Goal: Information Seeking & Learning: Learn about a topic

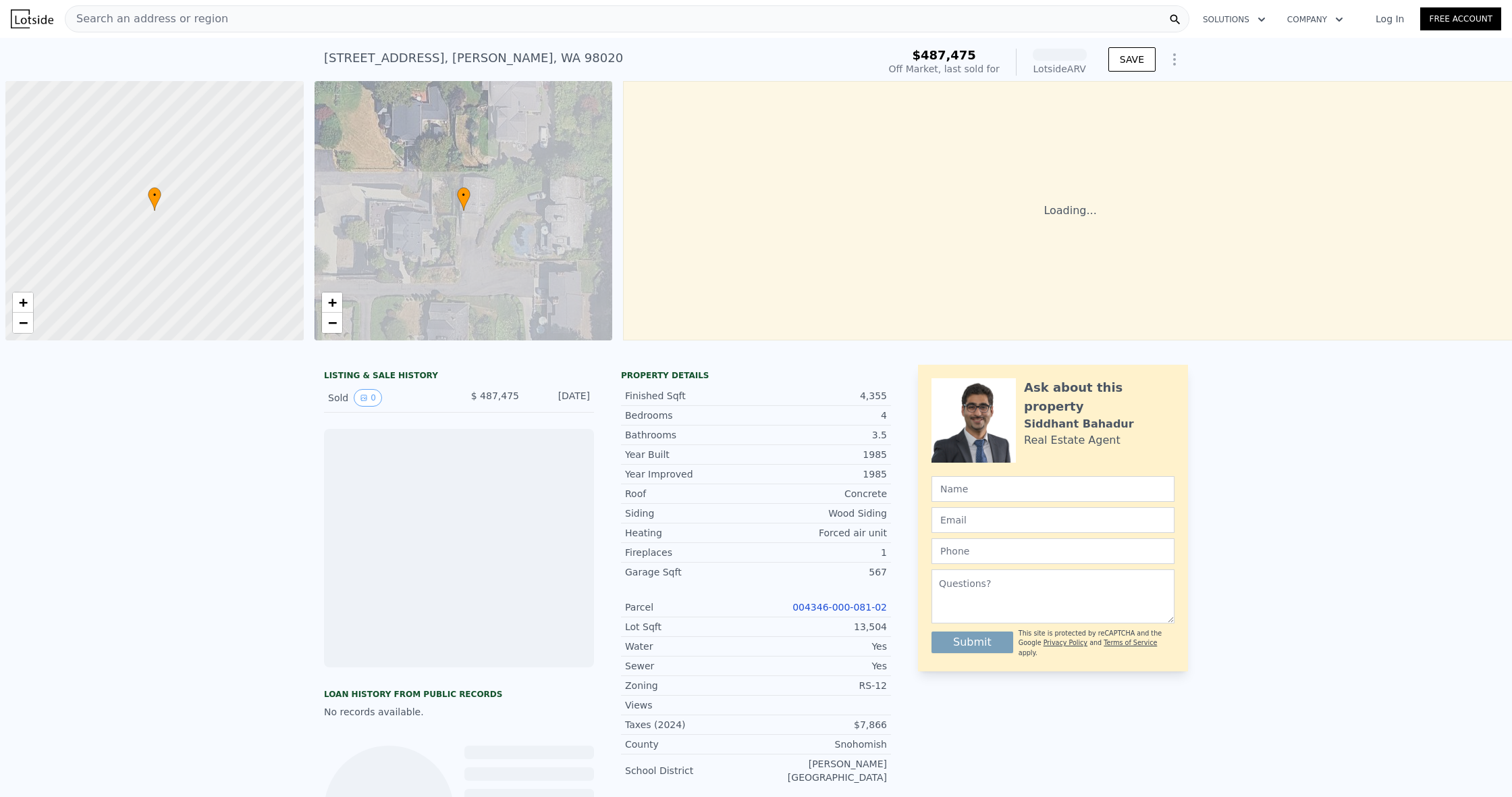
scroll to position [0, 5]
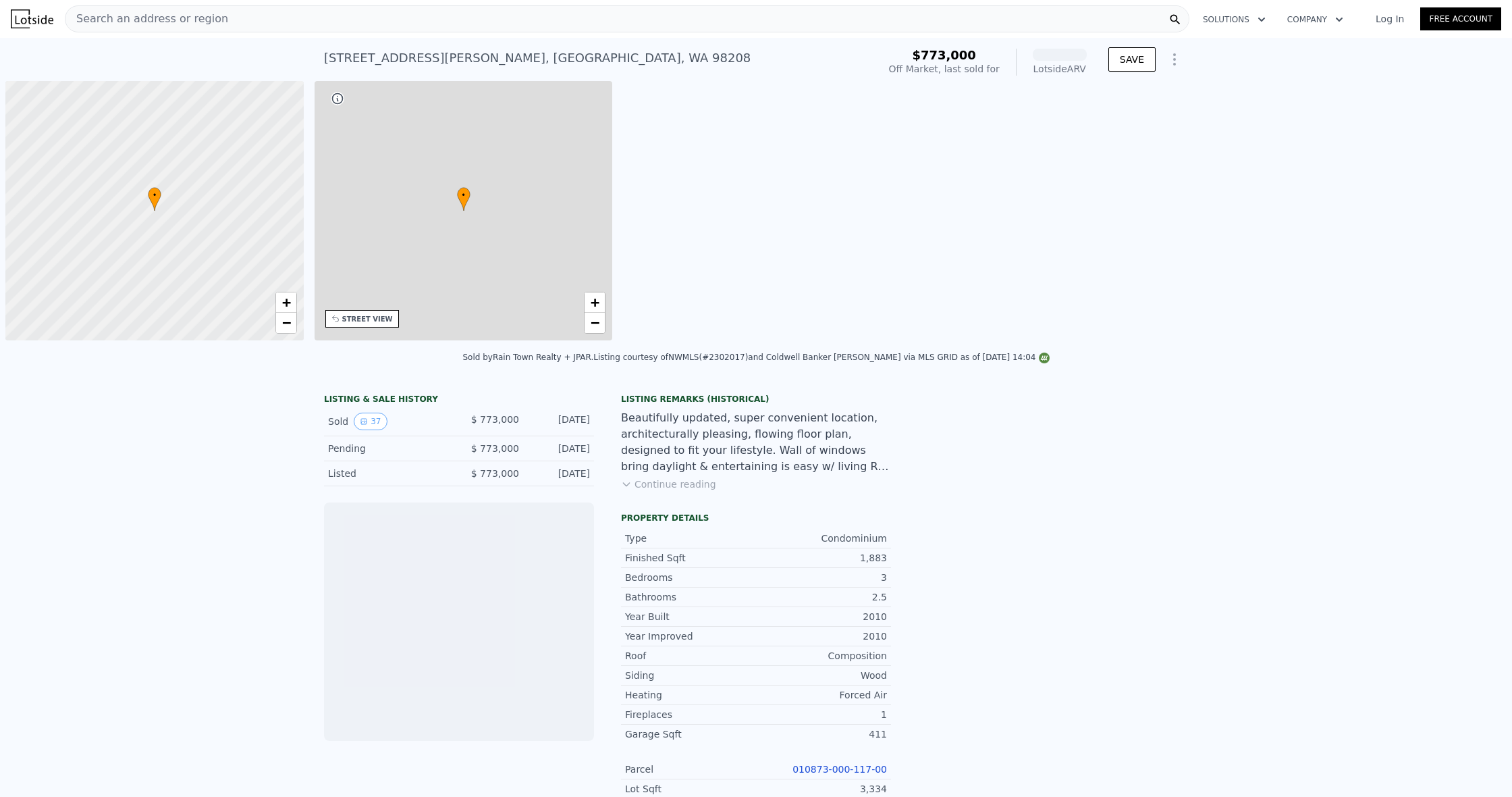
scroll to position [0, 5]
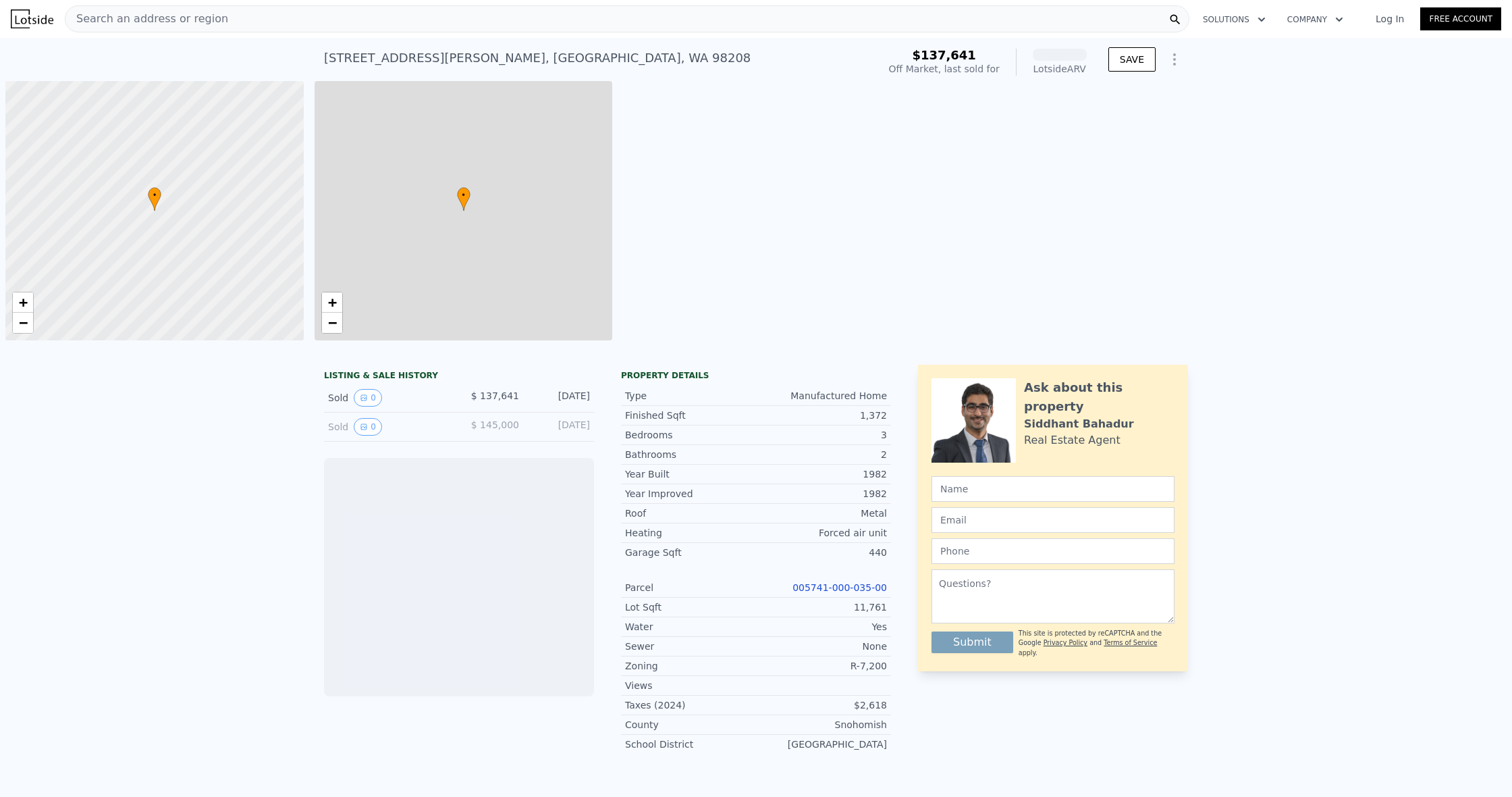
scroll to position [0, 5]
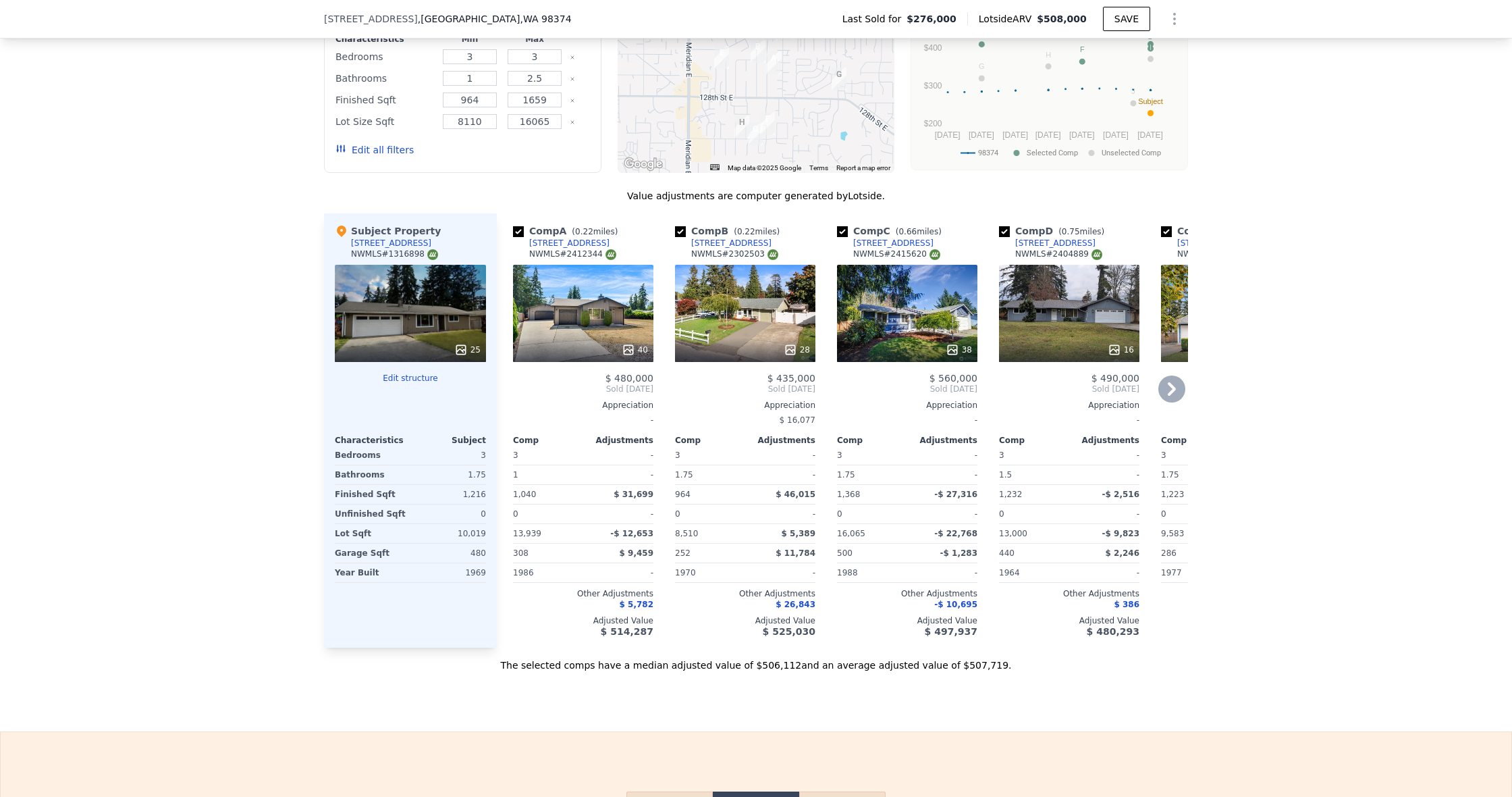
click at [638, 349] on div "40" at bounding box center [635, 350] width 26 height 14
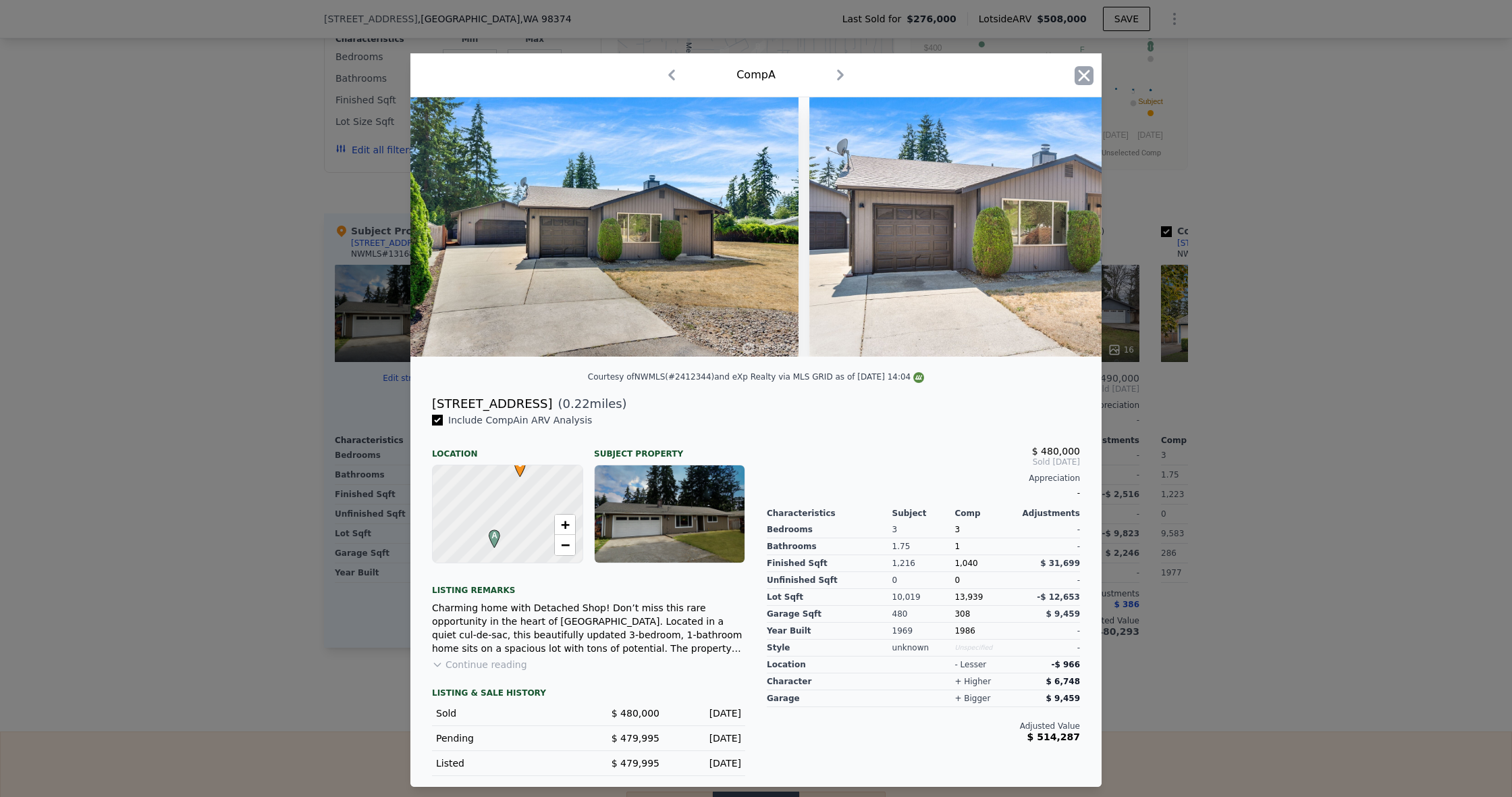
click at [1087, 71] on icon "button" at bounding box center [1084, 76] width 19 height 19
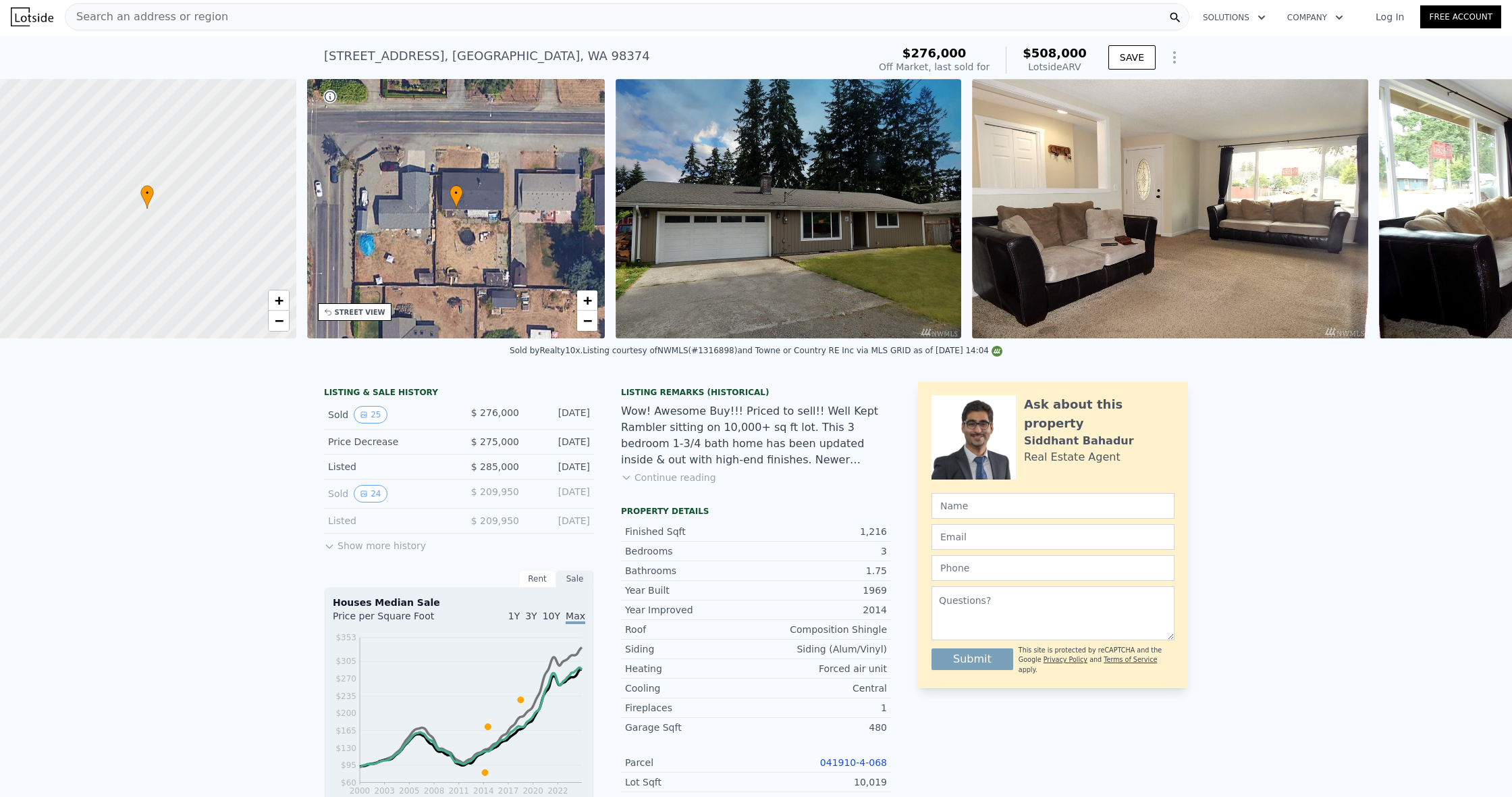
scroll to position [0, 5]
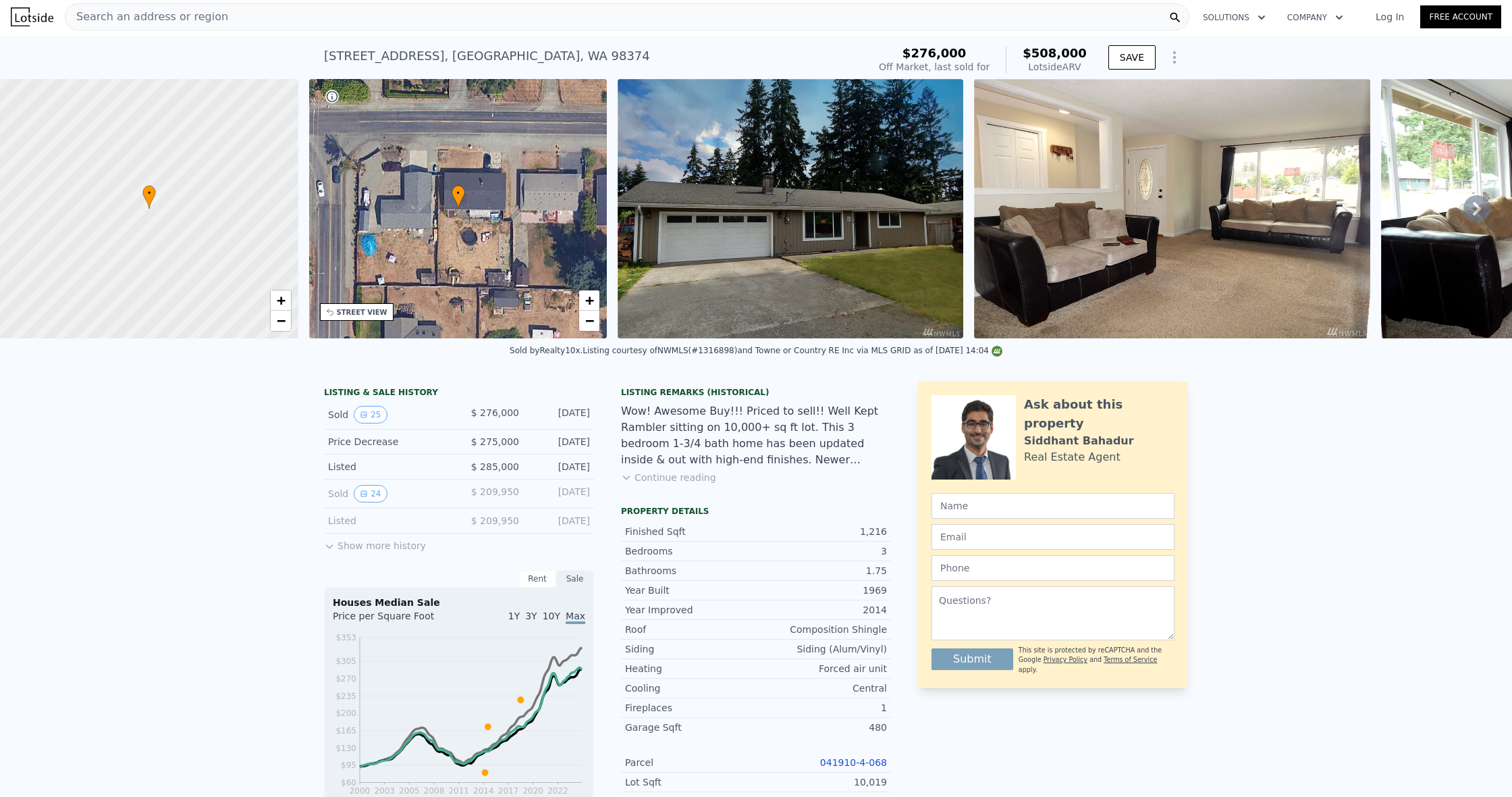
click at [634, 478] on button "Continue reading" at bounding box center [669, 478] width 95 height 14
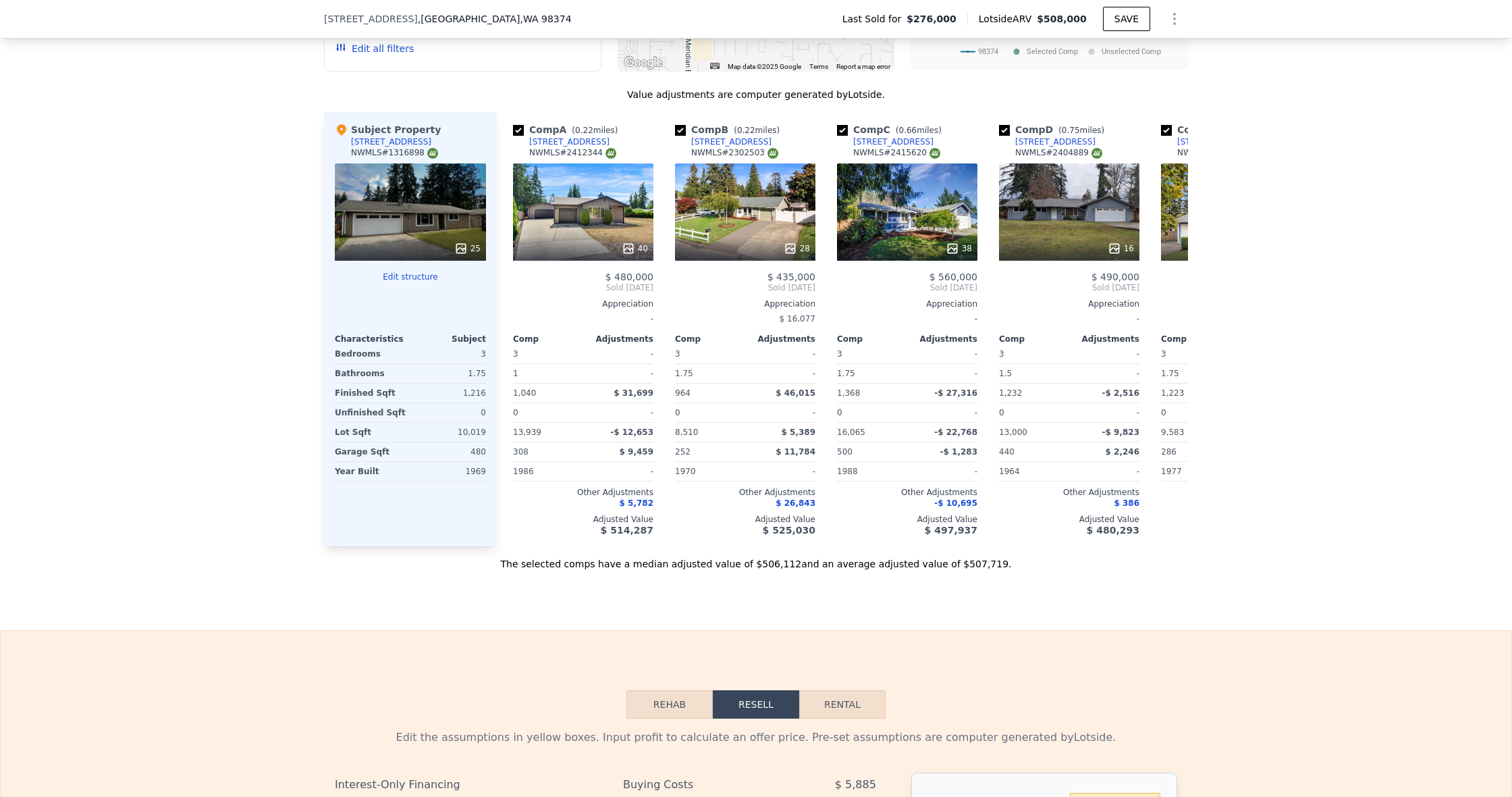
scroll to position [0, 0]
click at [459, 239] on div at bounding box center [410, 248] width 151 height 24
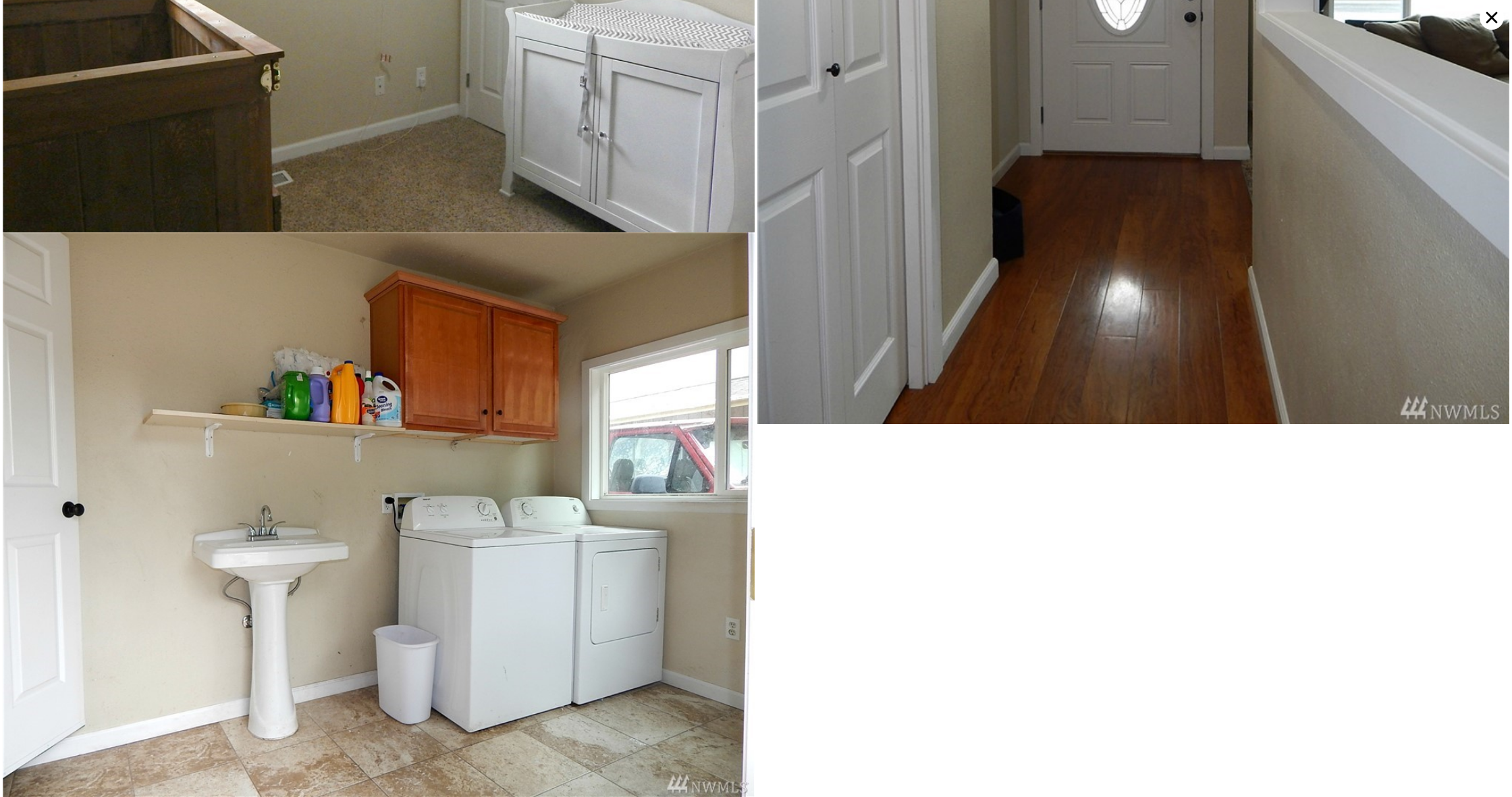
scroll to position [6436, 0]
click at [1485, 18] on icon at bounding box center [1492, 17] width 24 height 24
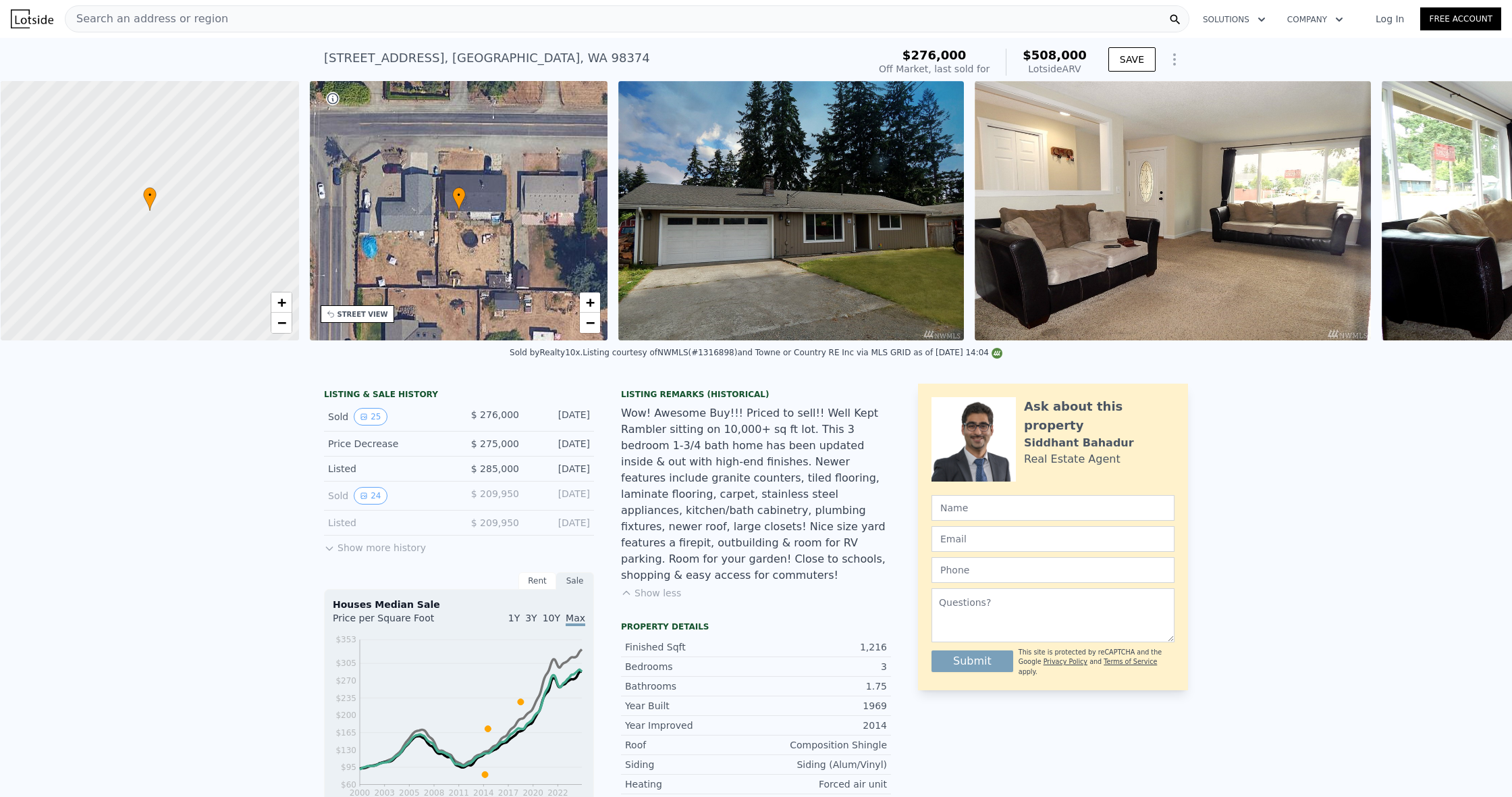
scroll to position [0, 5]
click at [593, 322] on span "−" at bounding box center [589, 322] width 9 height 17
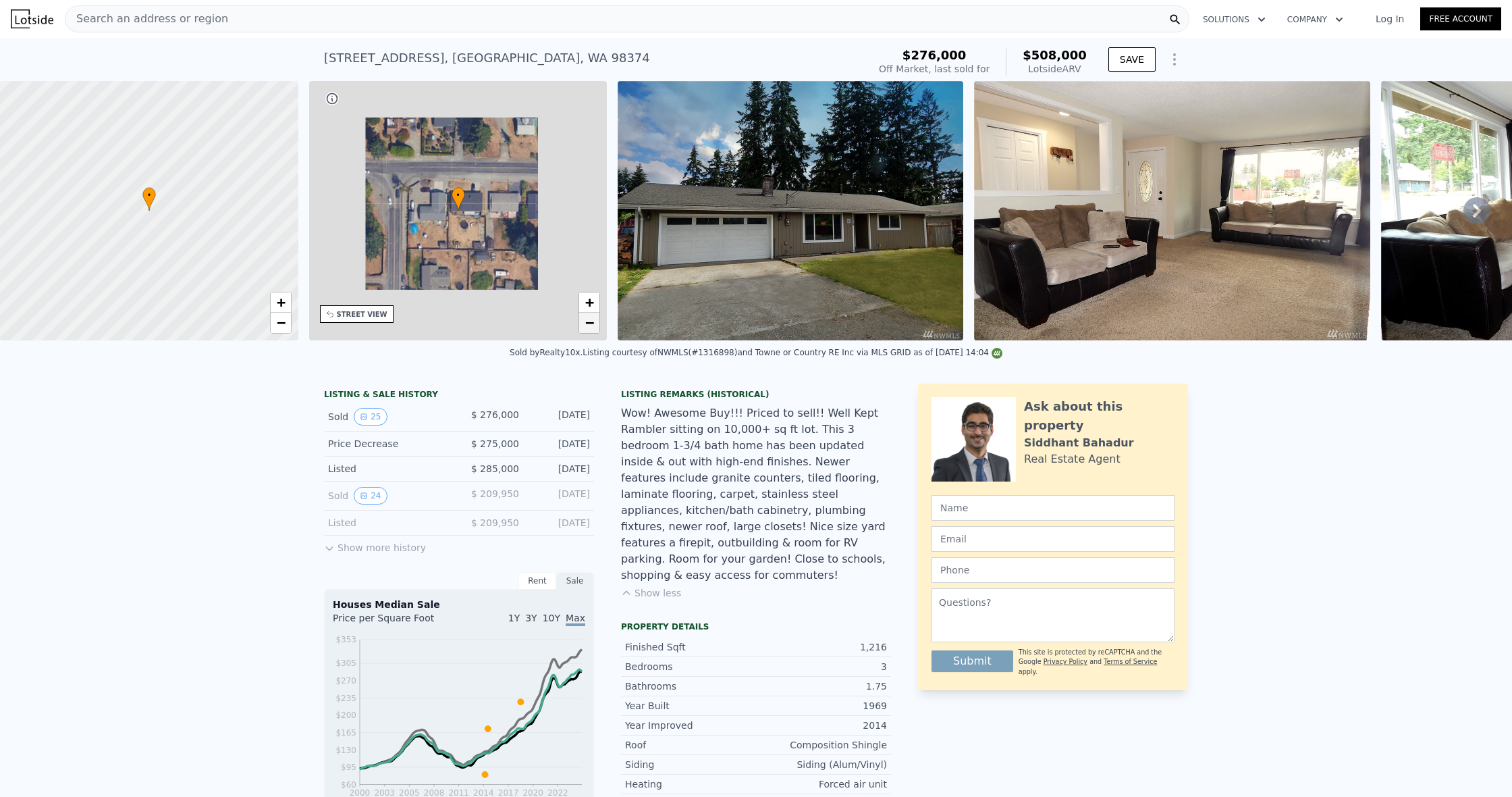
click at [593, 322] on span "−" at bounding box center [589, 322] width 9 height 17
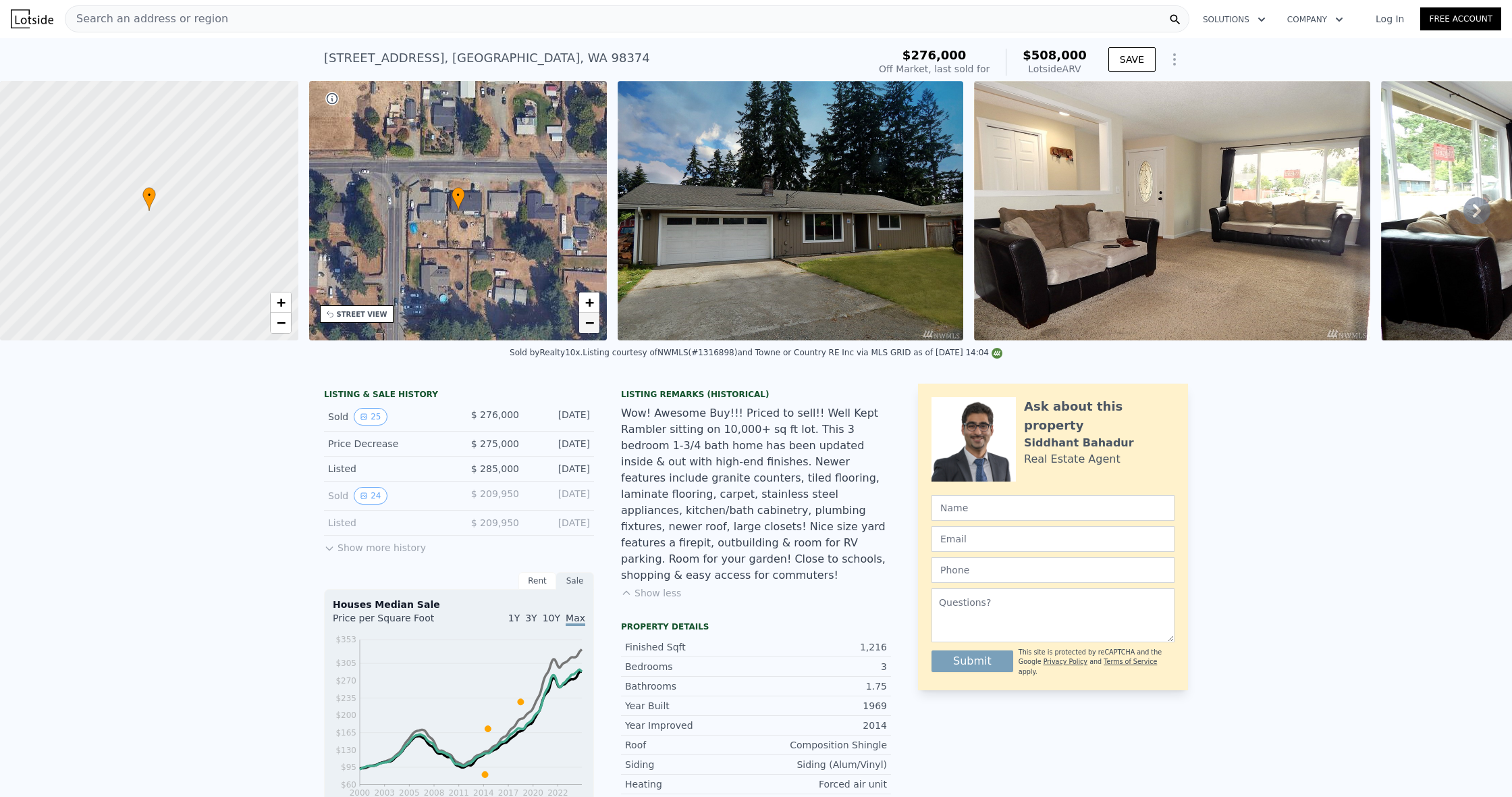
click at [593, 322] on span "−" at bounding box center [589, 322] width 9 height 17
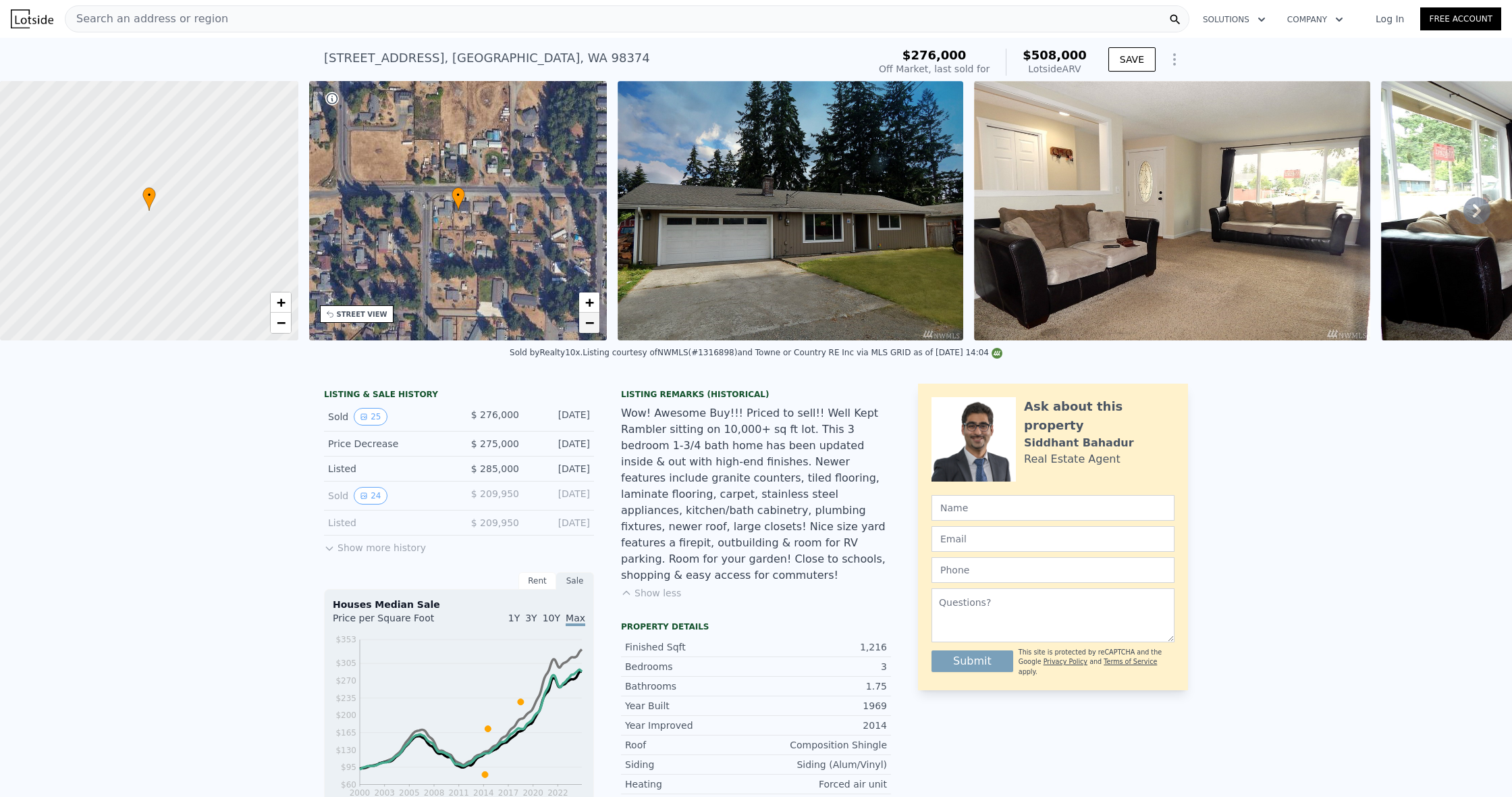
click at [593, 321] on span "−" at bounding box center [589, 322] width 9 height 17
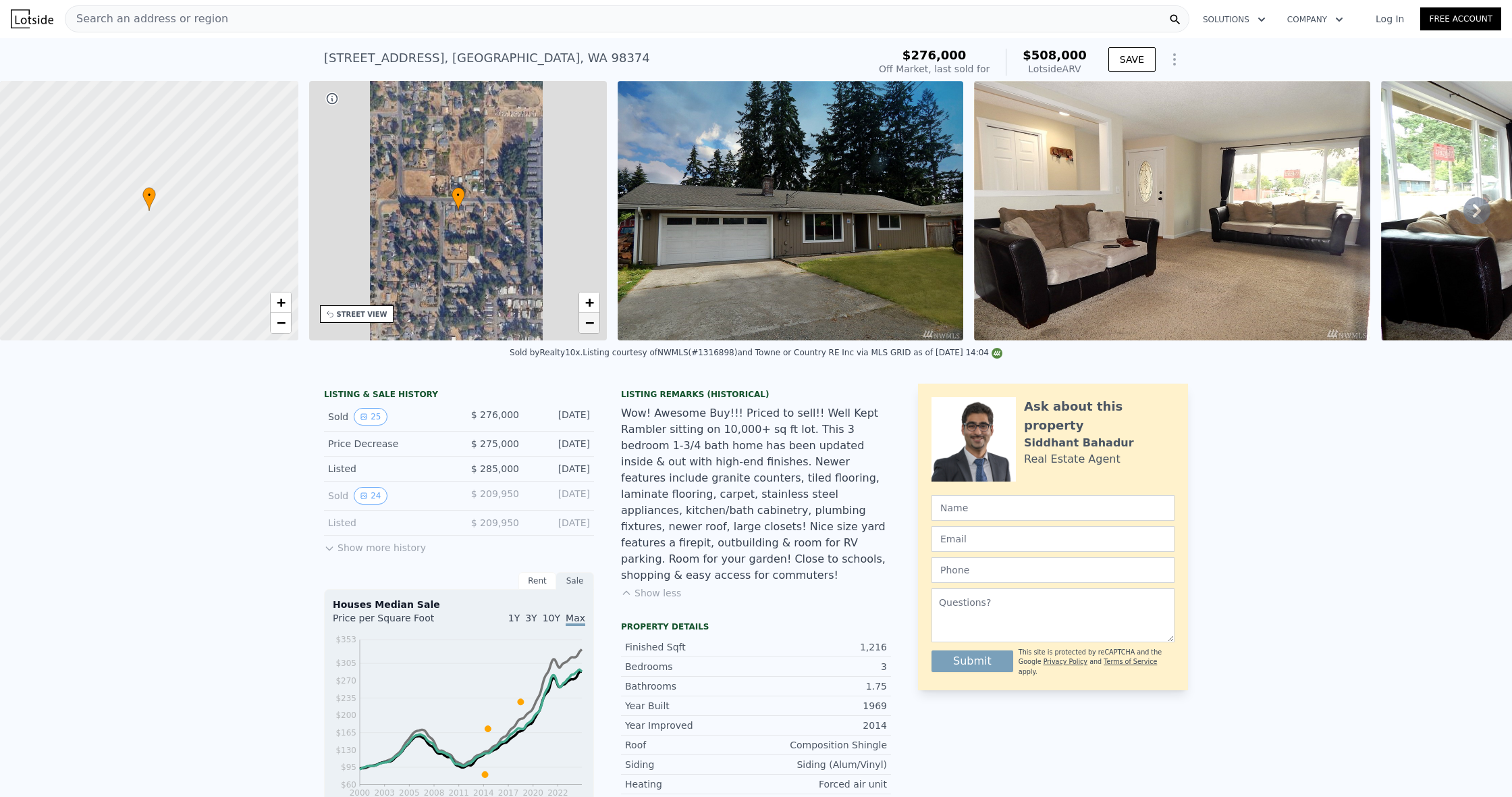
click at [592, 321] on span "−" at bounding box center [589, 322] width 9 height 17
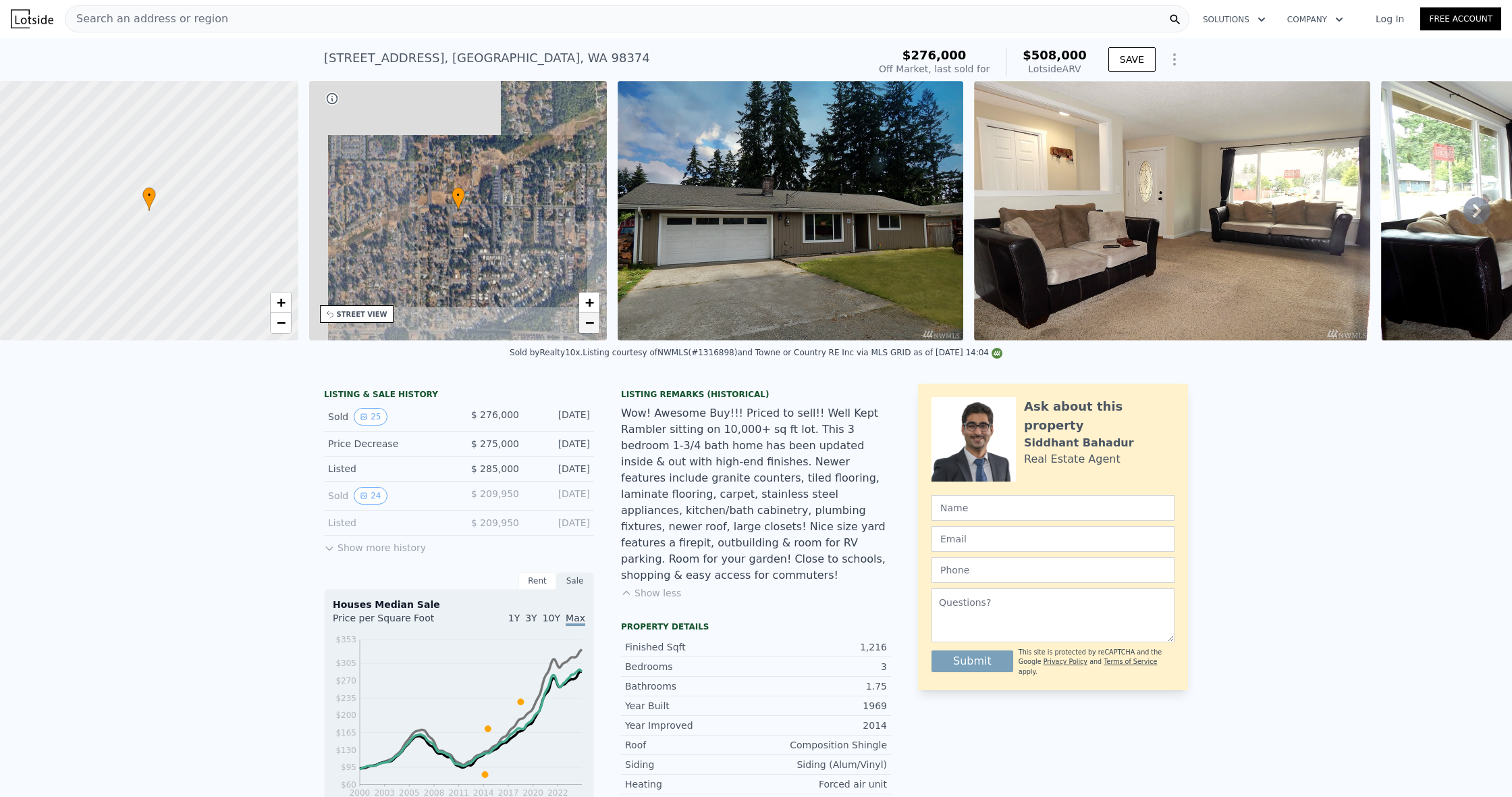
click at [593, 321] on span "−" at bounding box center [589, 322] width 9 height 17
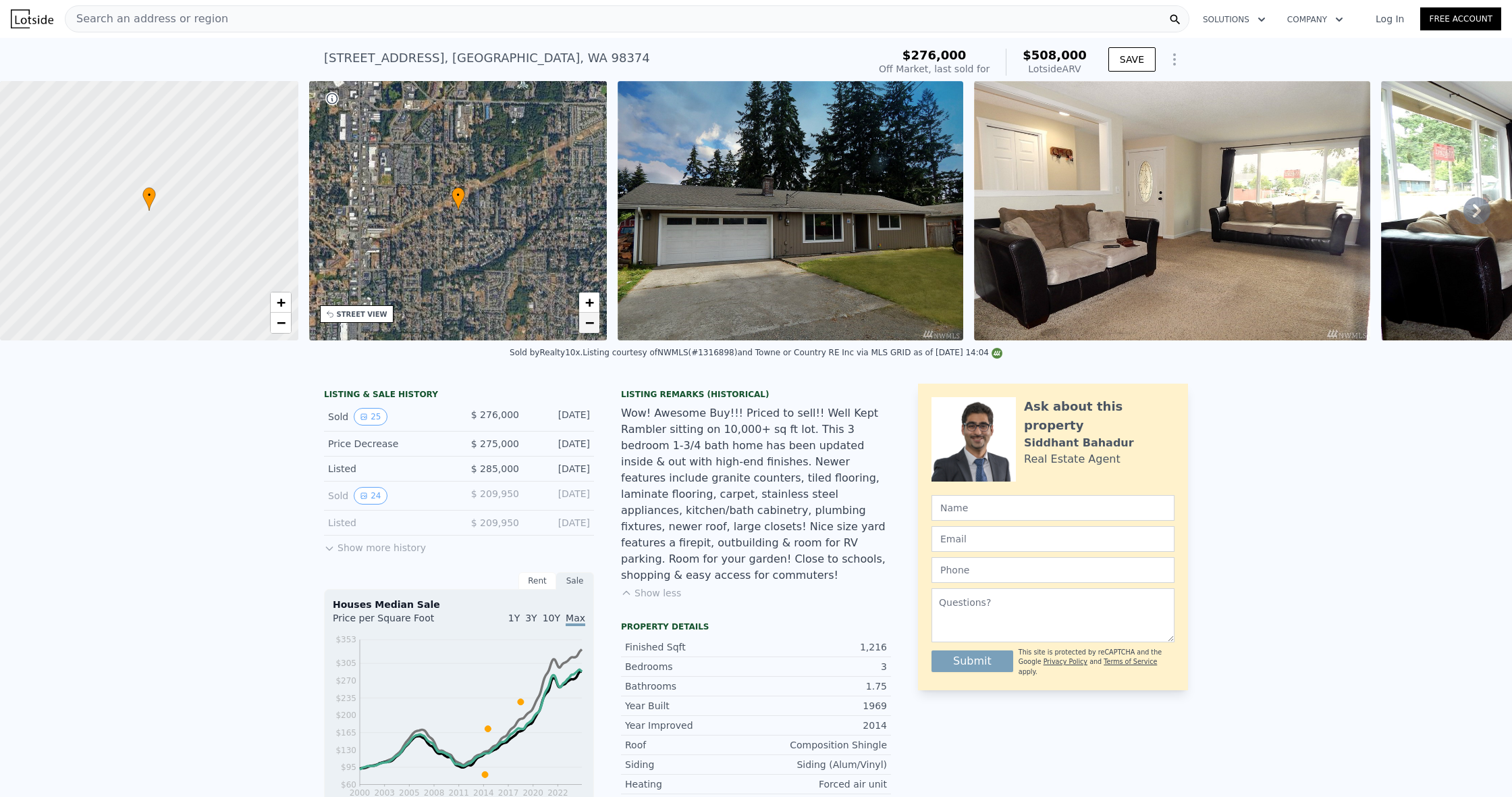
click at [593, 322] on span "−" at bounding box center [589, 322] width 9 height 17
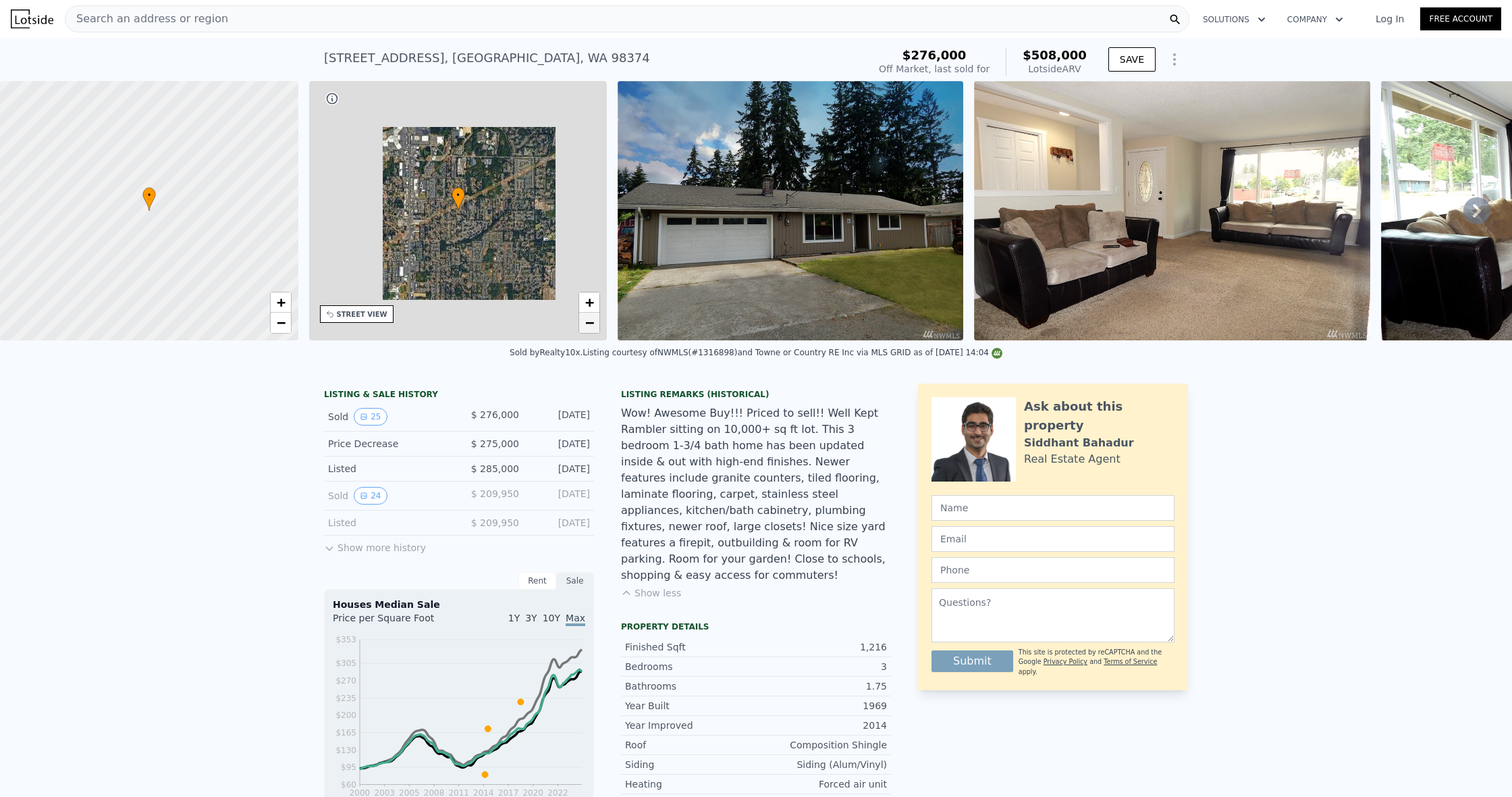
click at [592, 321] on span "−" at bounding box center [589, 322] width 9 height 17
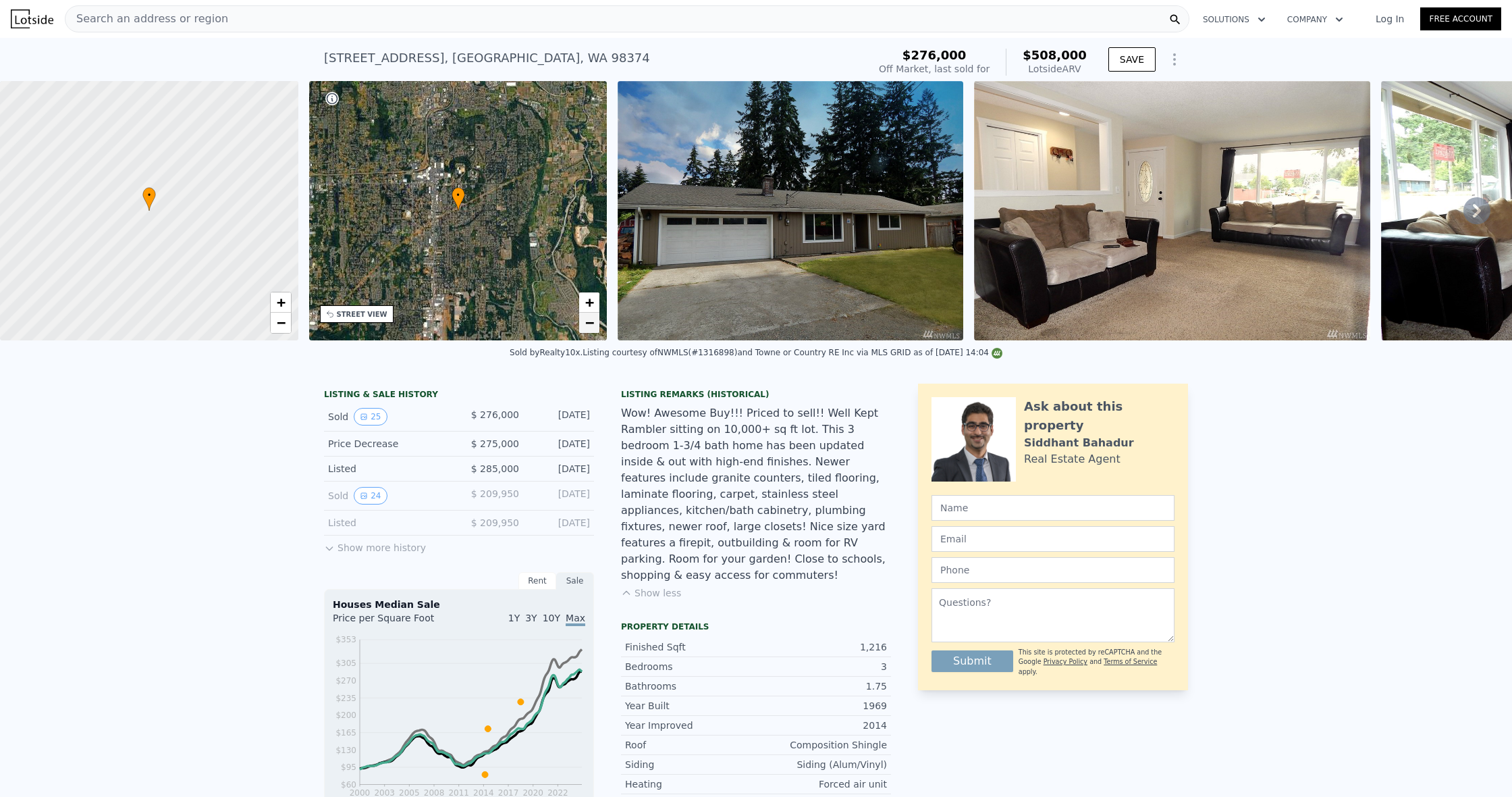
click at [592, 322] on span "−" at bounding box center [589, 322] width 9 height 17
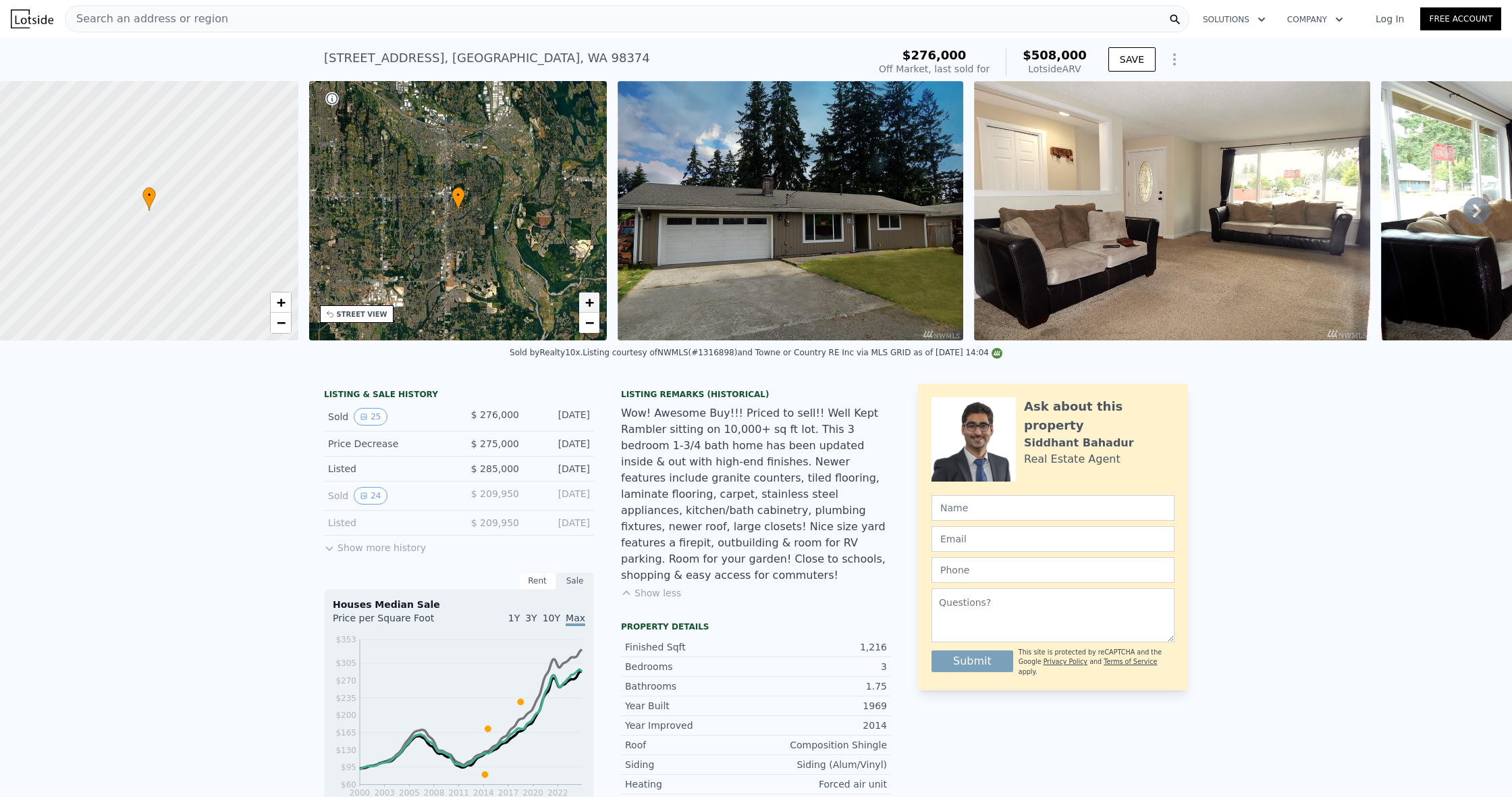
click at [599, 301] on link "+" at bounding box center [588, 302] width 20 height 20
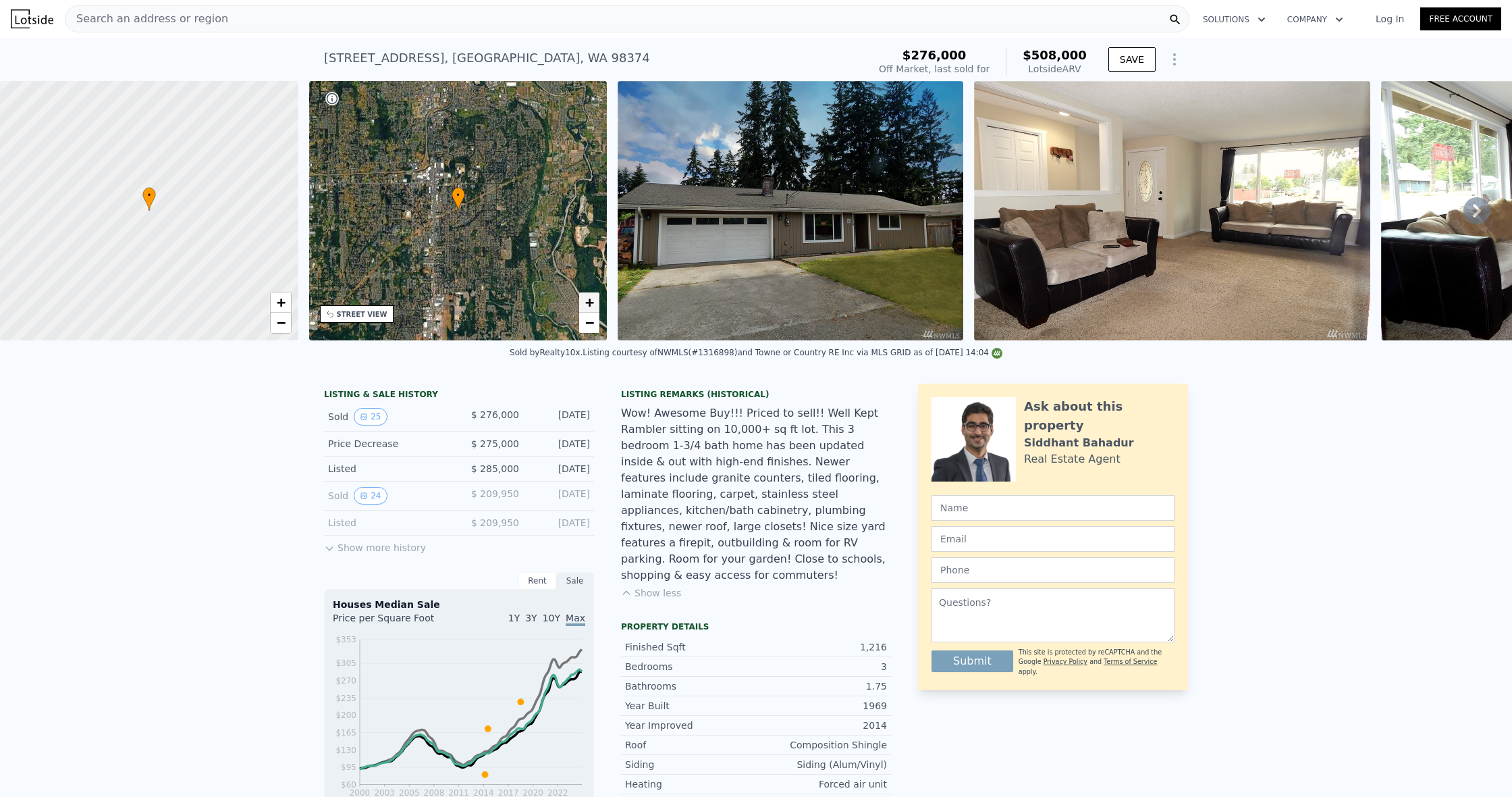
click at [598, 302] on link "+" at bounding box center [588, 302] width 20 height 20
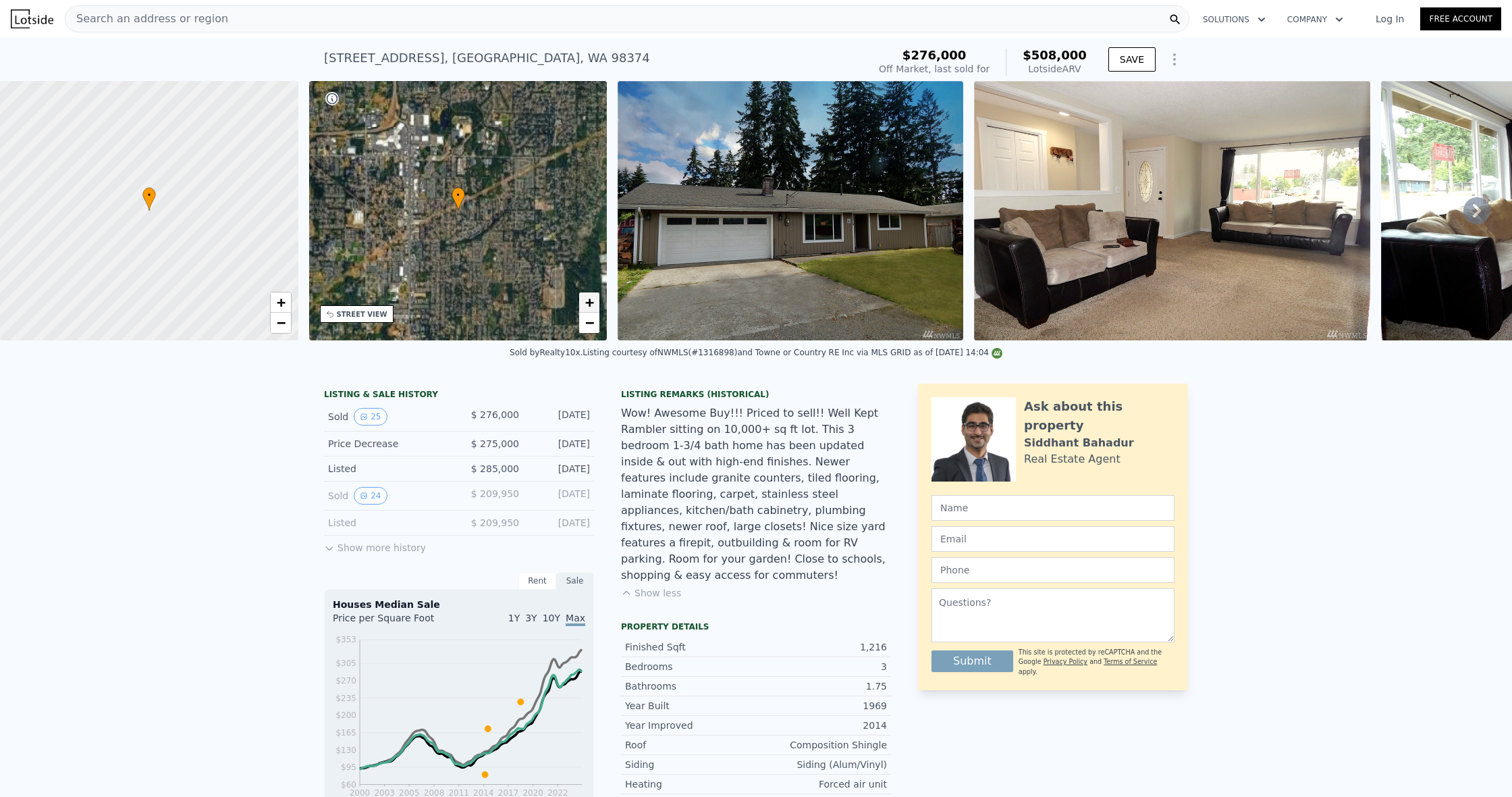
click at [597, 302] on link "+" at bounding box center [588, 302] width 20 height 20
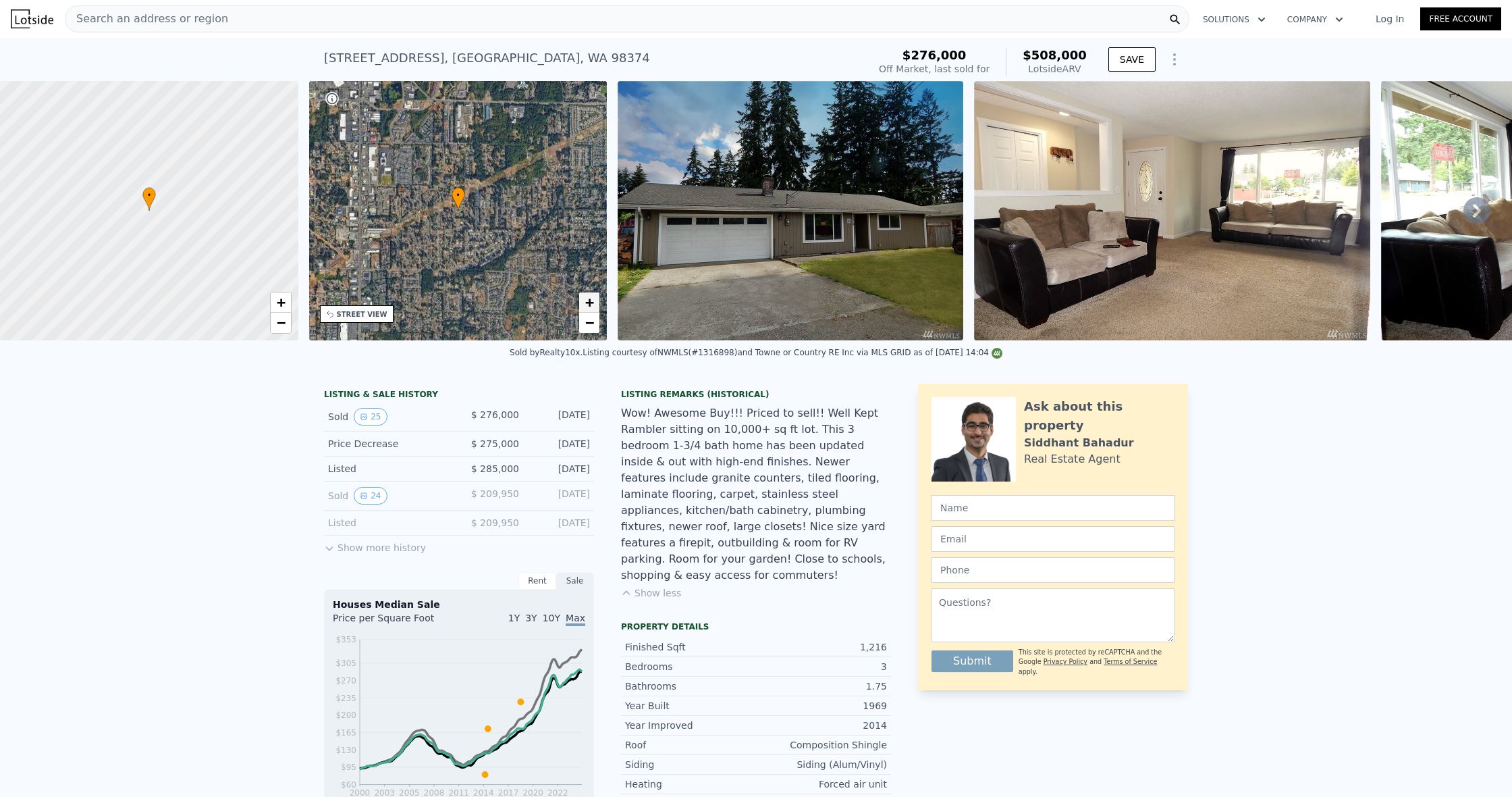
click at [598, 302] on link "+" at bounding box center [588, 302] width 20 height 20
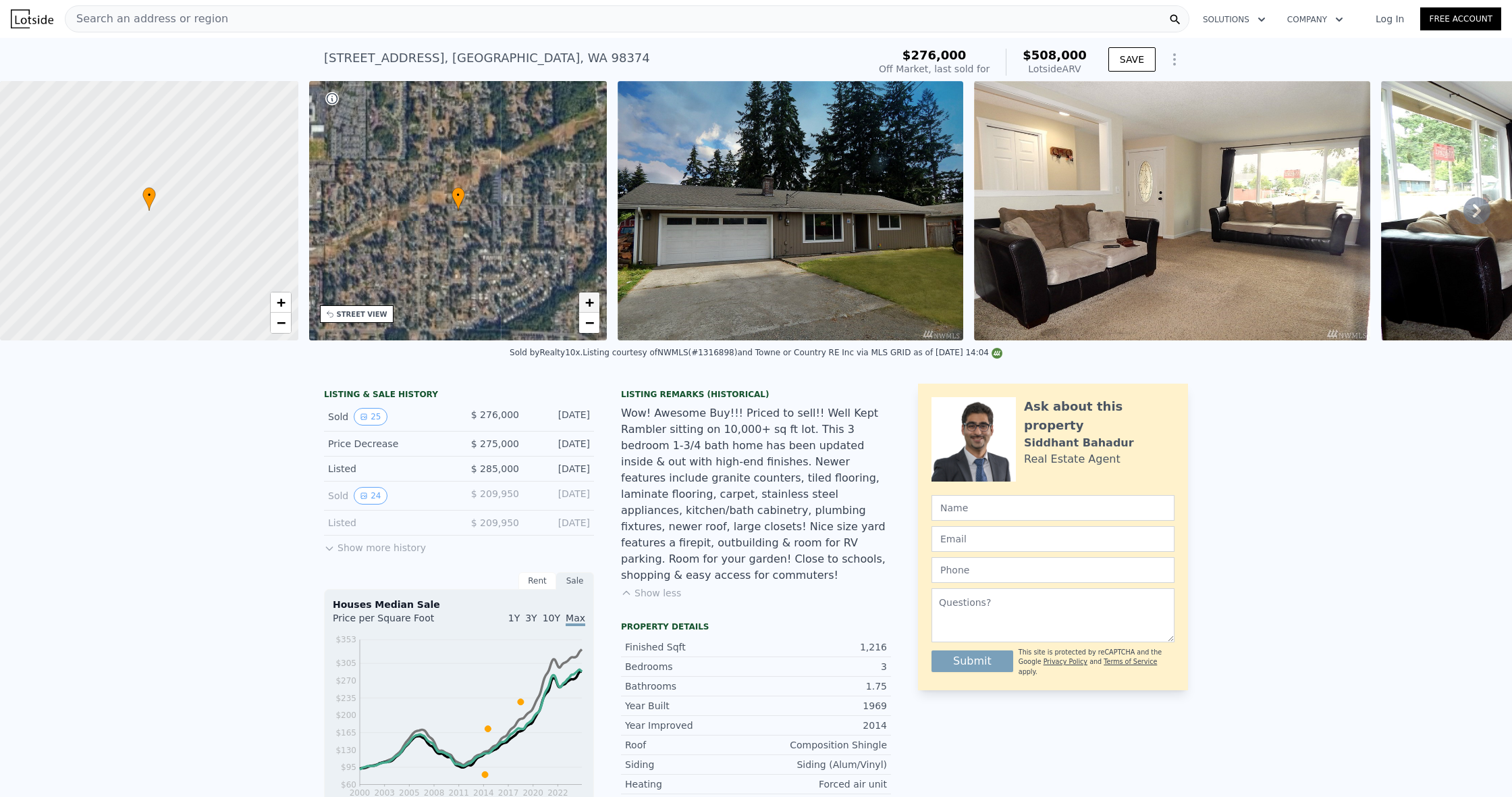
click at [597, 304] on link "+" at bounding box center [588, 302] width 20 height 20
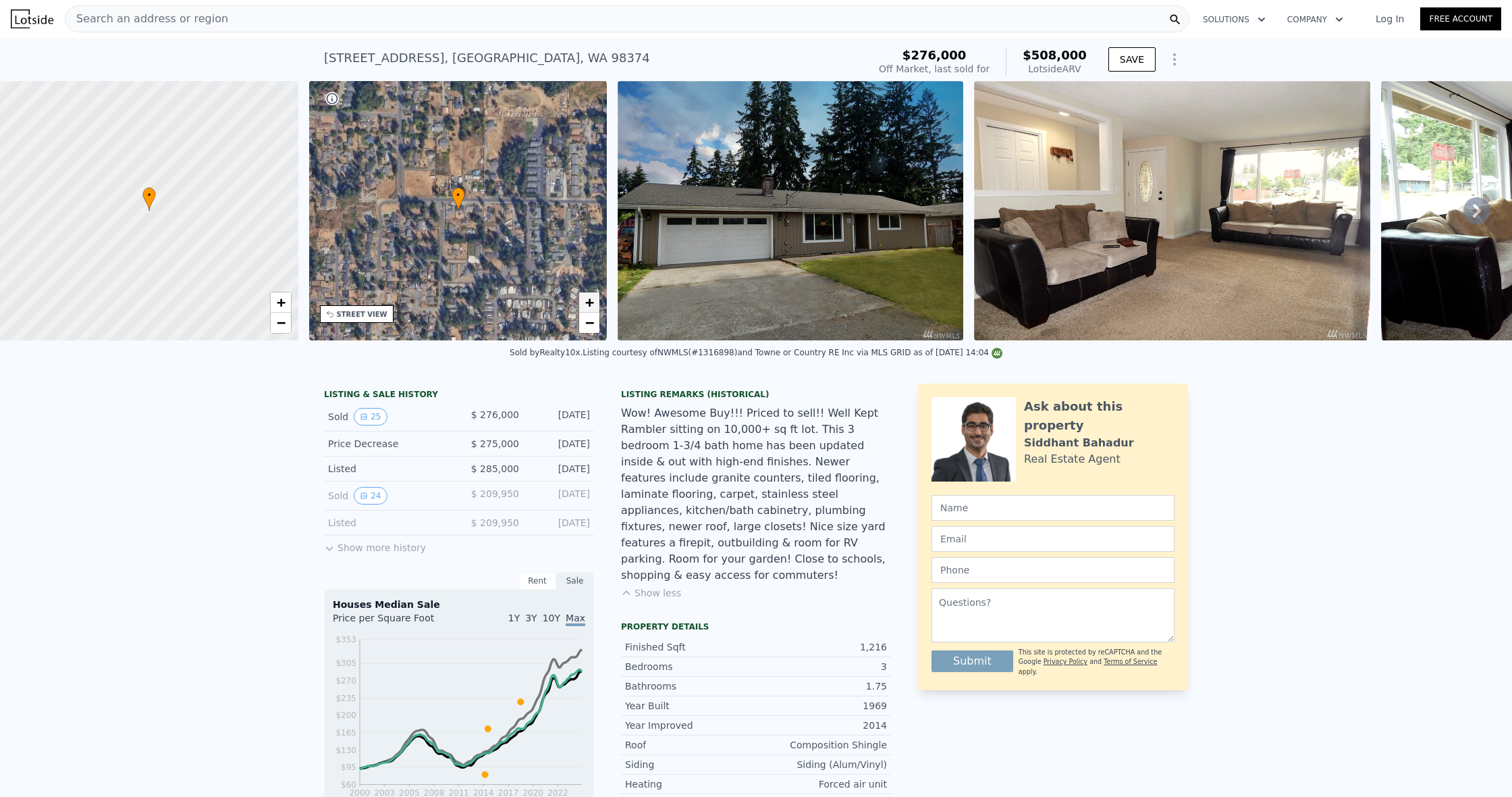
click at [597, 304] on link "+" at bounding box center [588, 302] width 20 height 20
click at [597, 303] on link "+" at bounding box center [588, 302] width 20 height 20
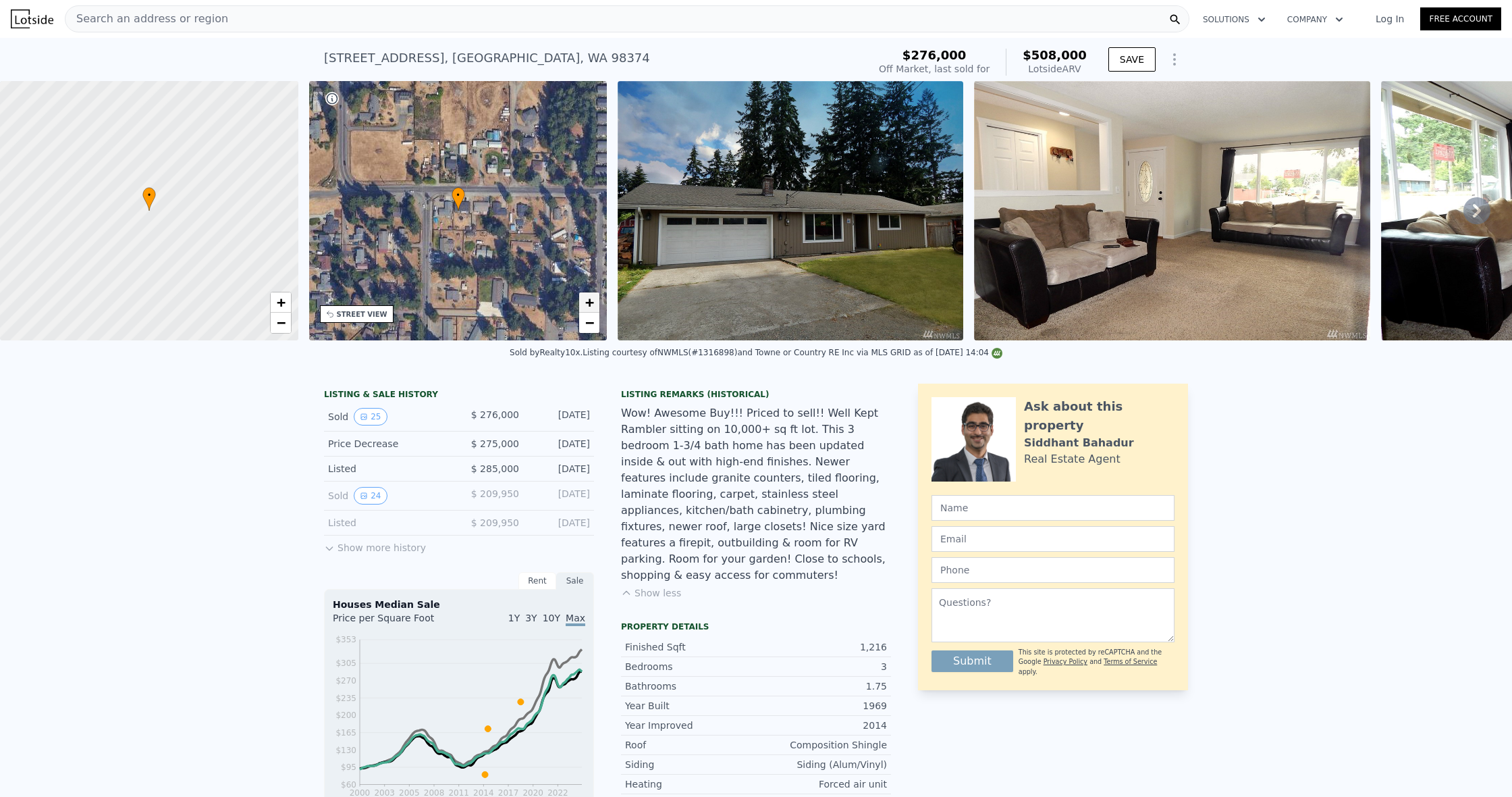
click at [587, 303] on span "+" at bounding box center [589, 303] width 9 height 17
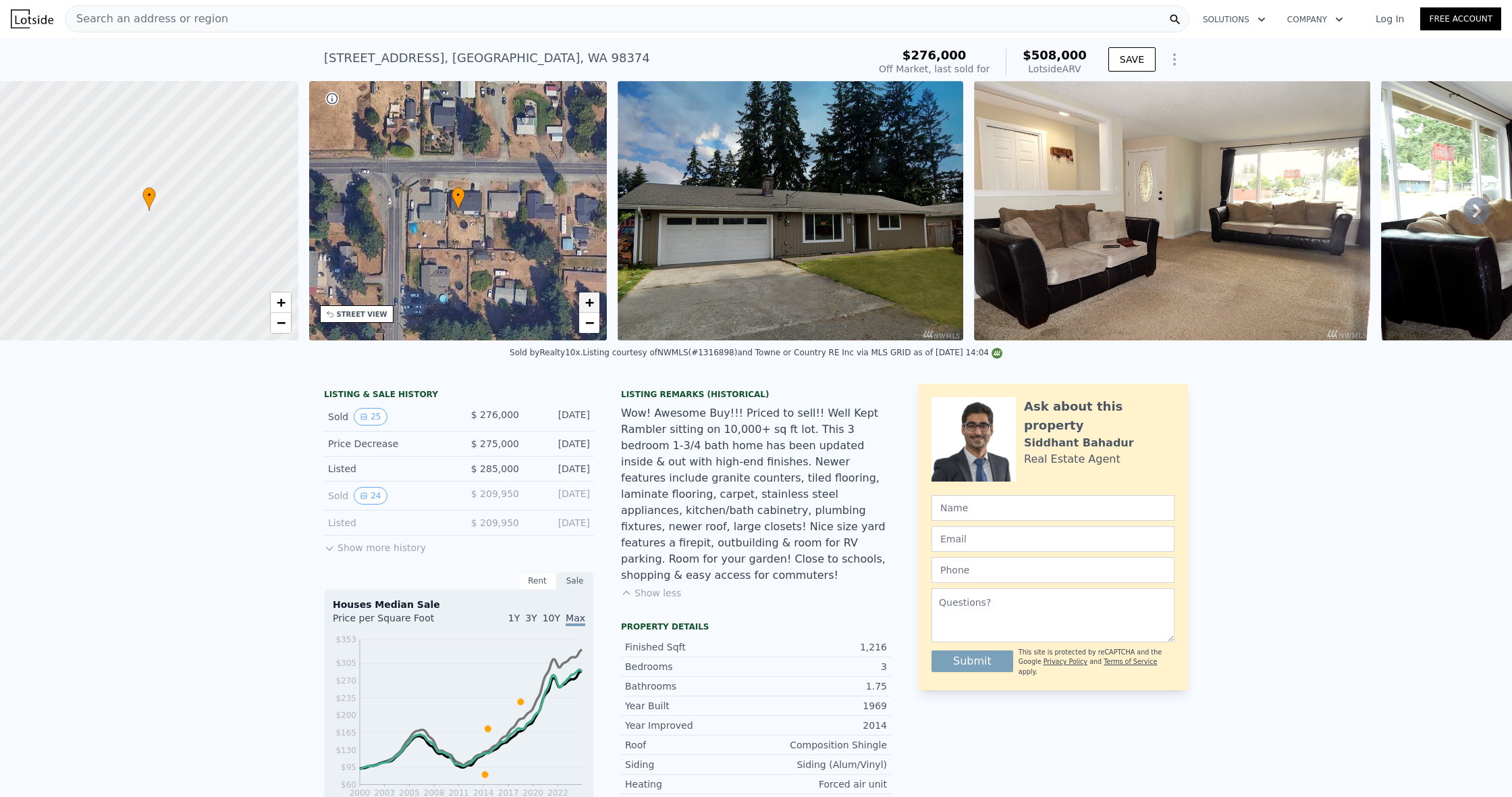
click at [587, 303] on span "+" at bounding box center [589, 303] width 9 height 17
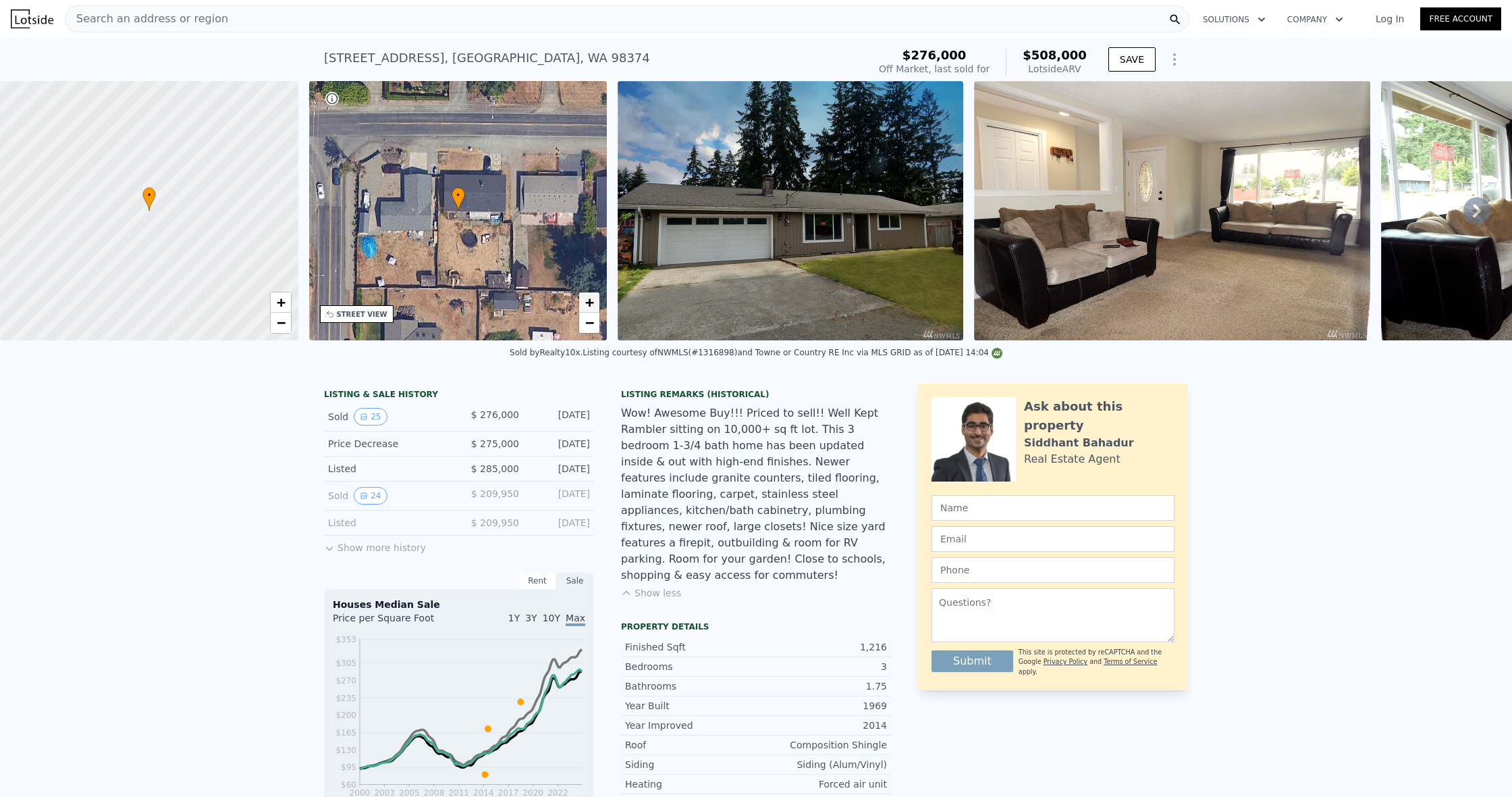
click at [587, 303] on span "+" at bounding box center [589, 303] width 9 height 17
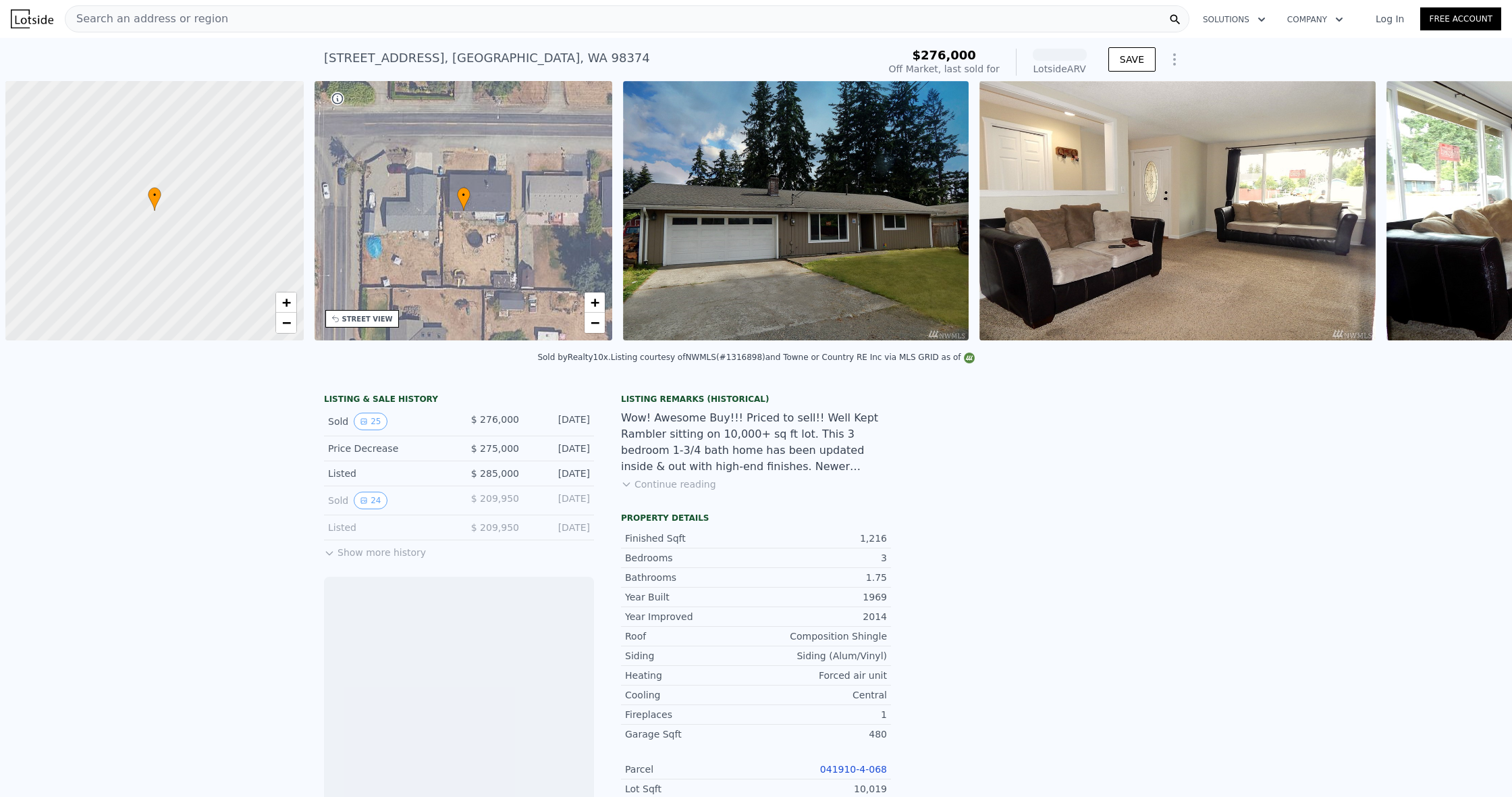
scroll to position [0, 5]
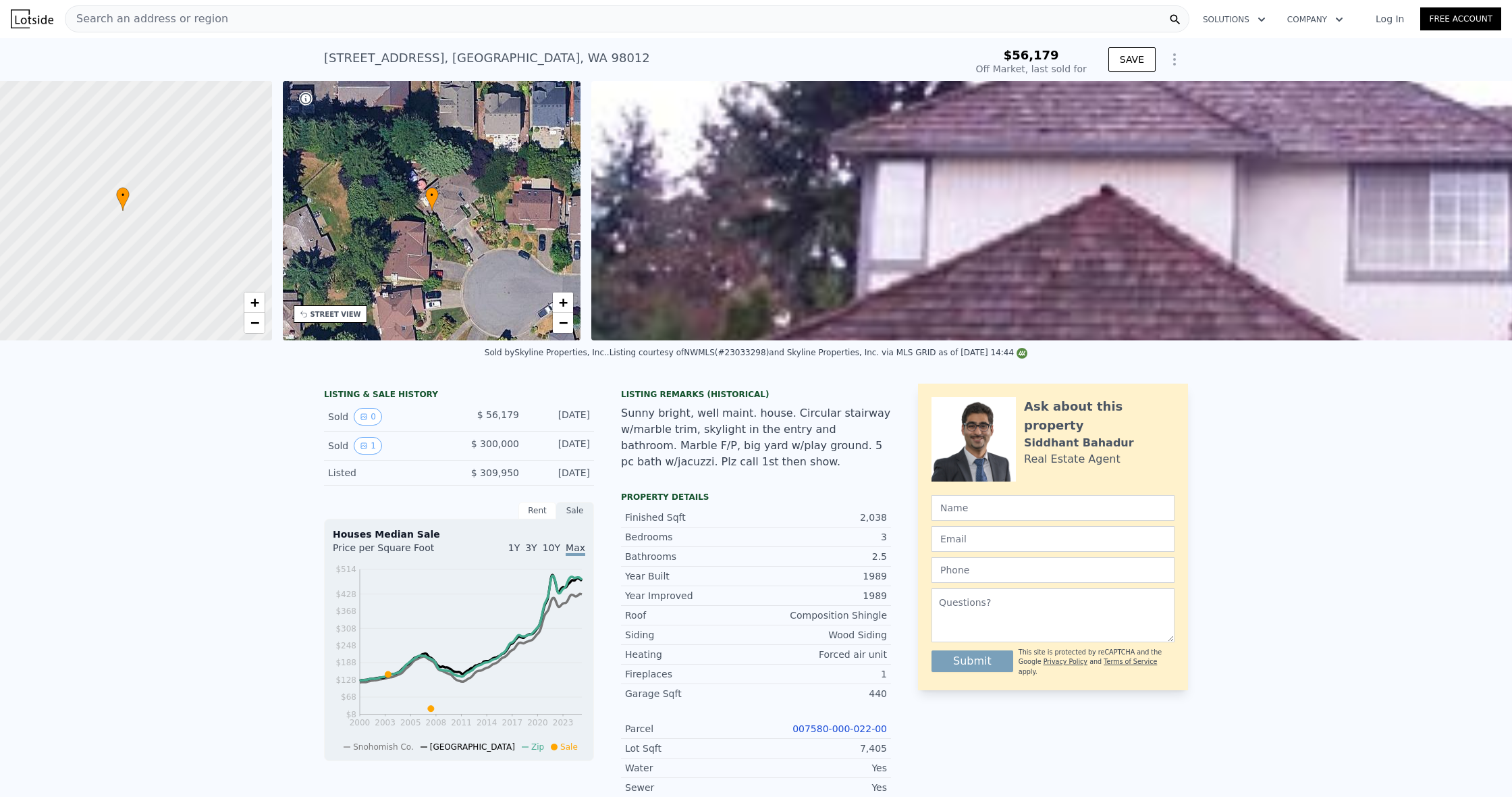
scroll to position [0, 5]
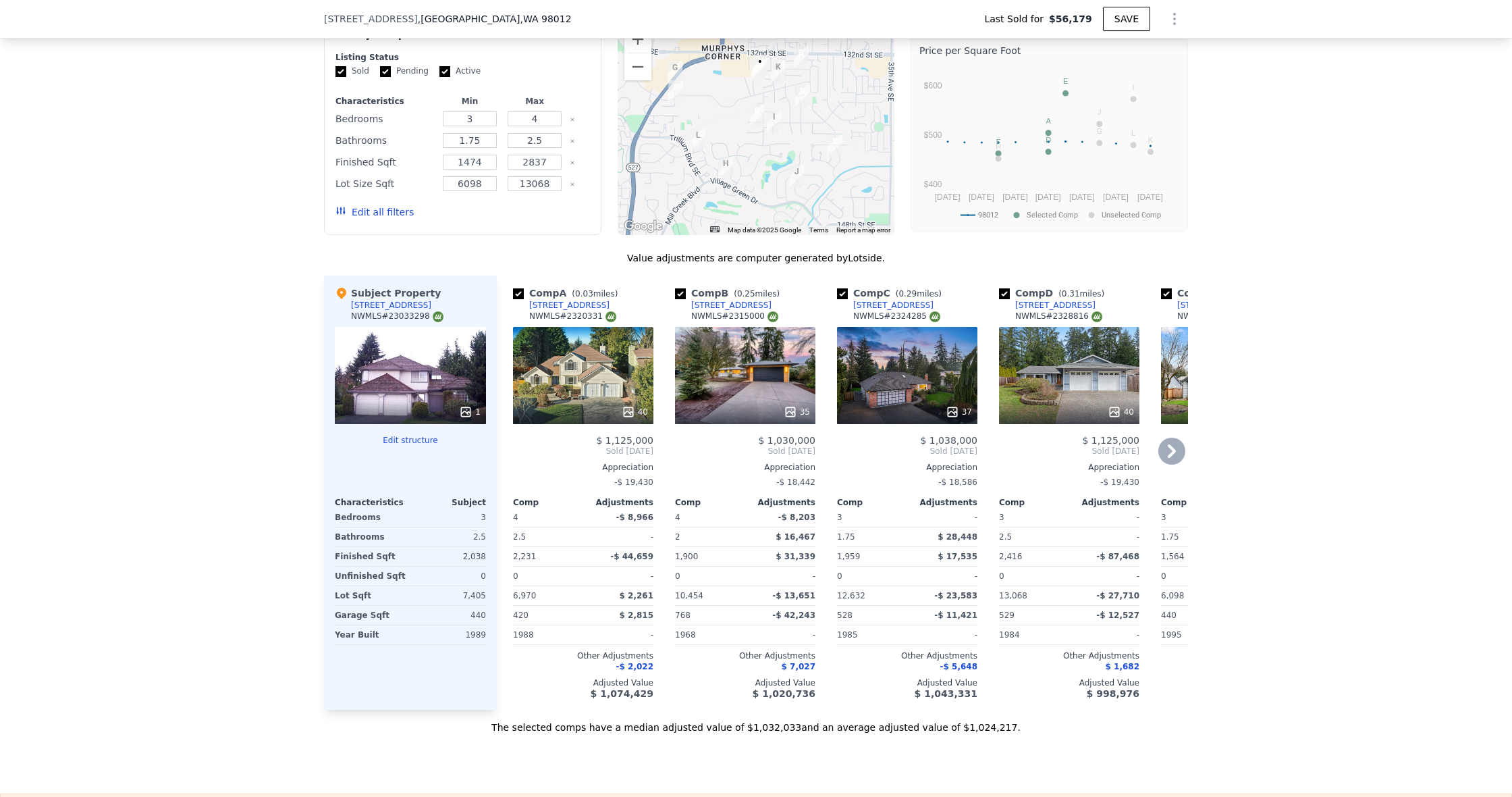
click at [815, 400] on div at bounding box center [745, 412] width 141 height 24
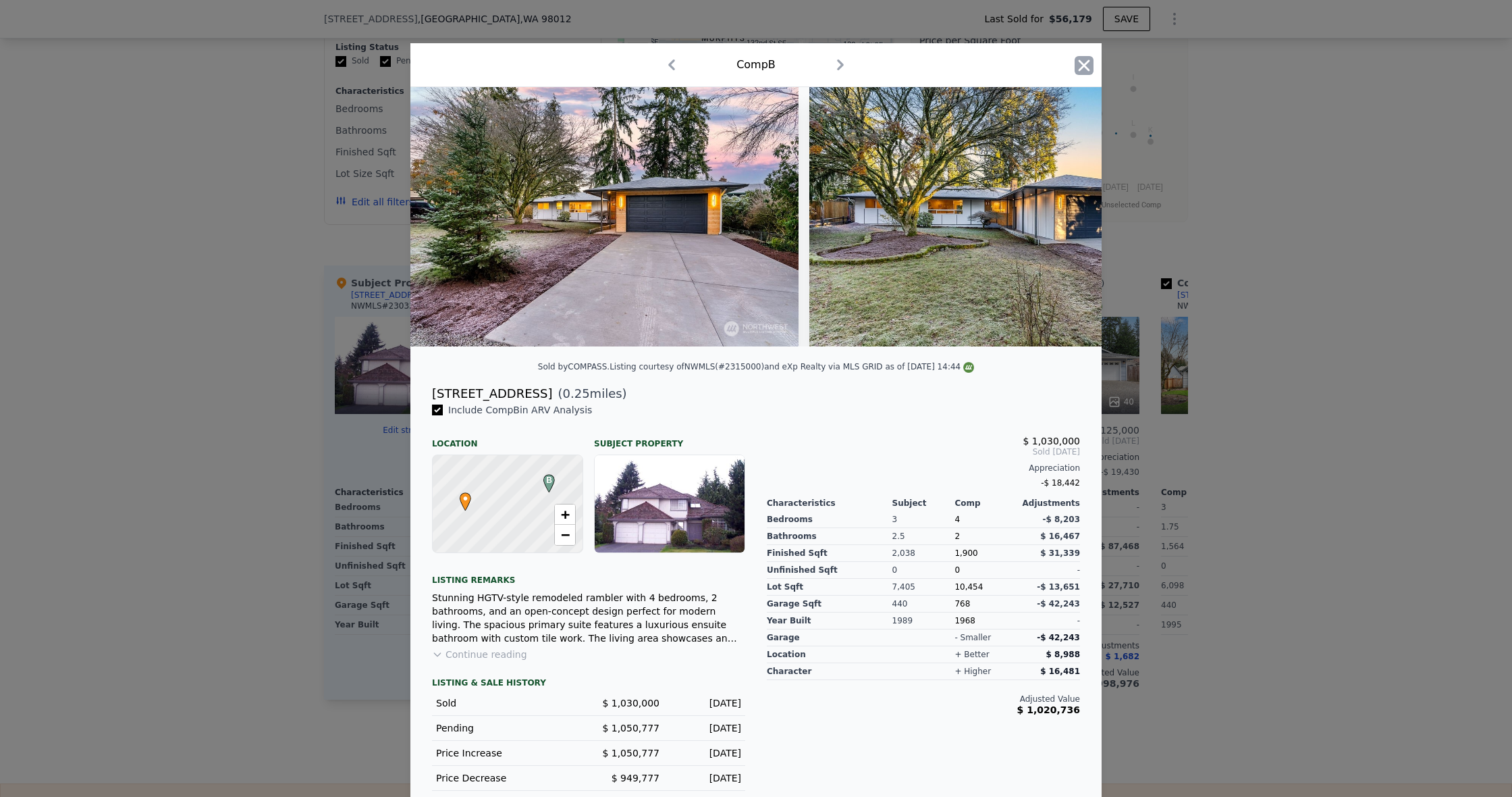
click at [1075, 61] on icon "button" at bounding box center [1084, 66] width 19 height 19
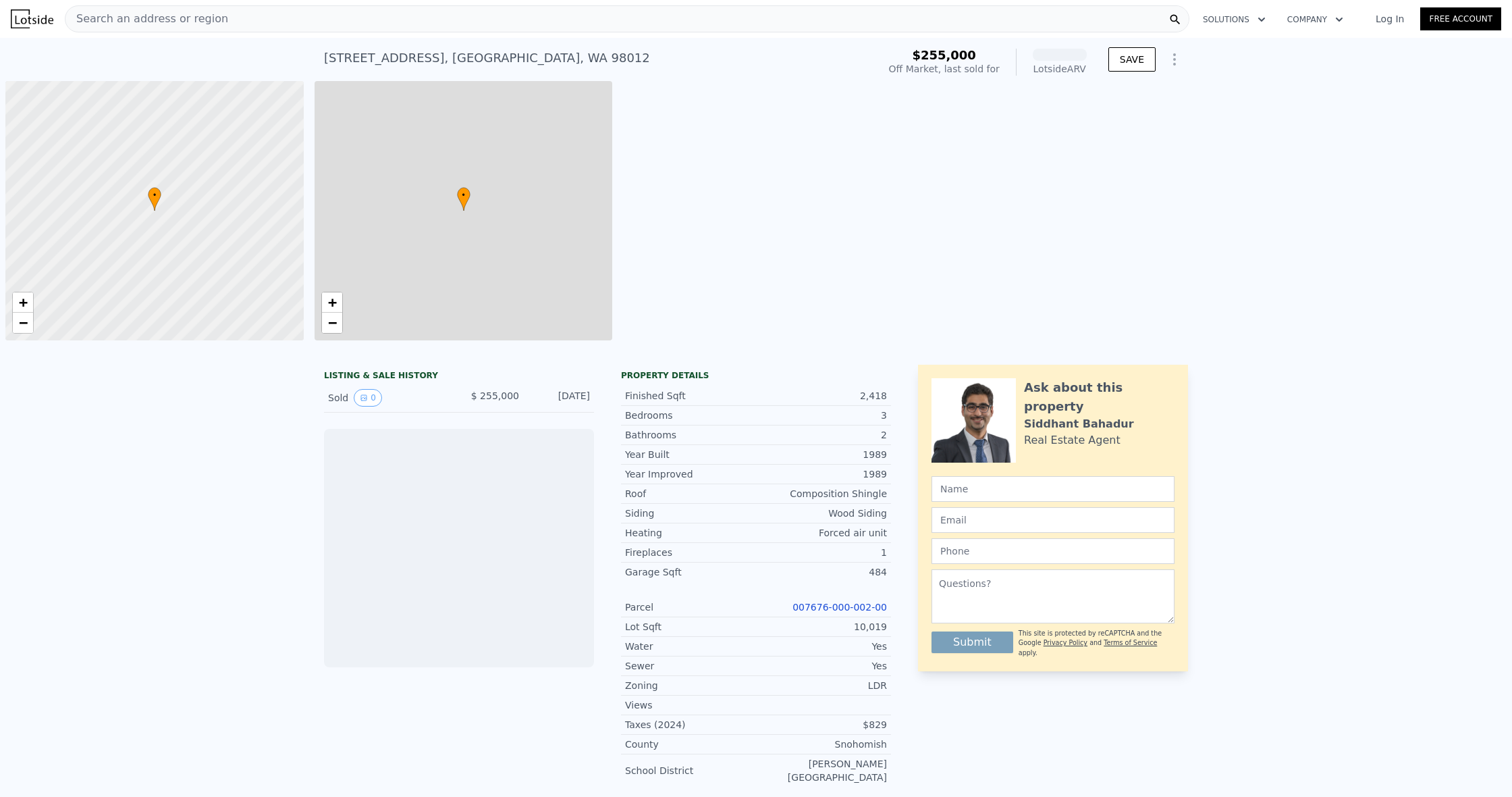
scroll to position [0, 5]
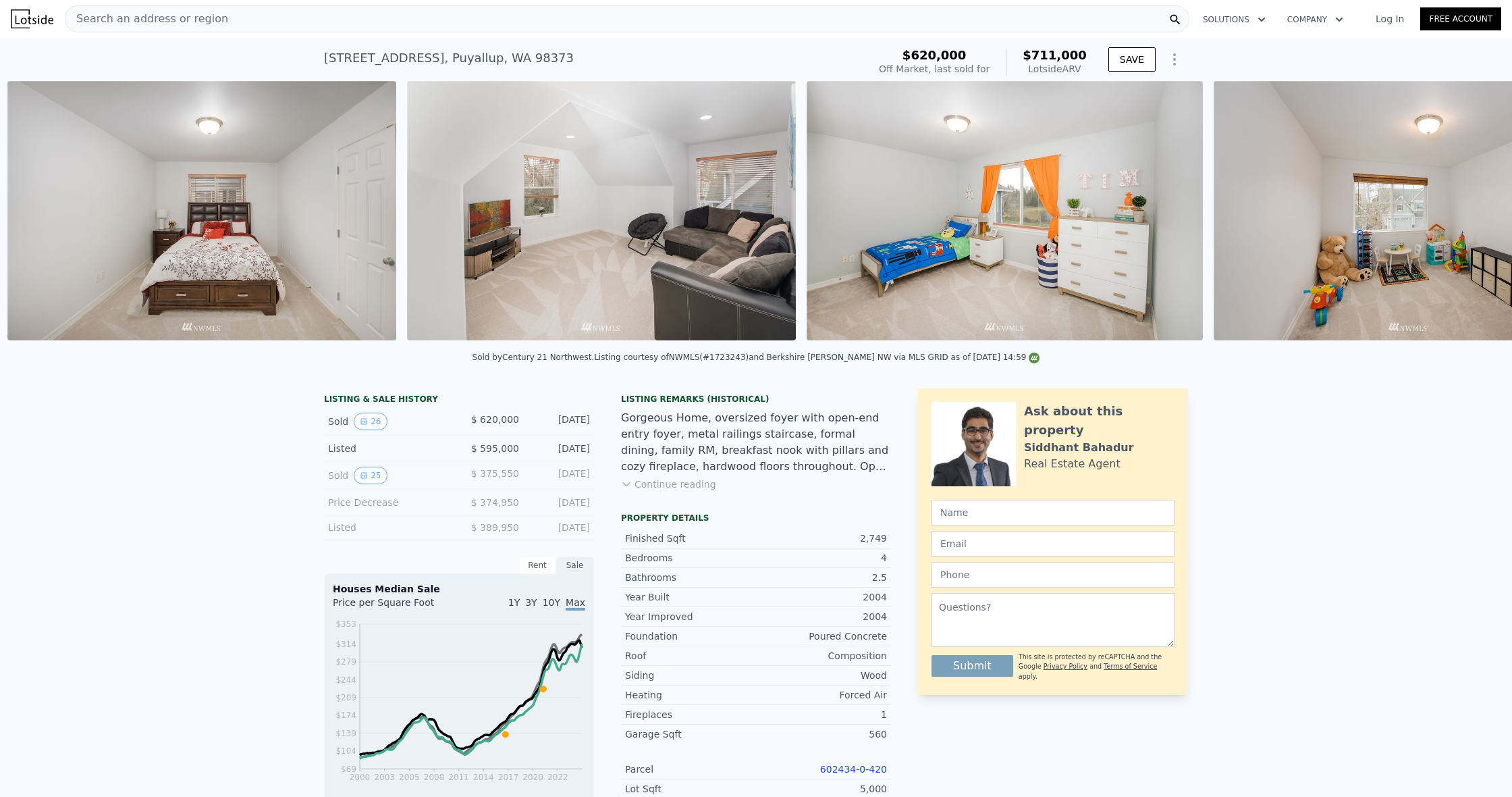
scroll to position [0, 6212]
